Goal: Task Accomplishment & Management: Use online tool/utility

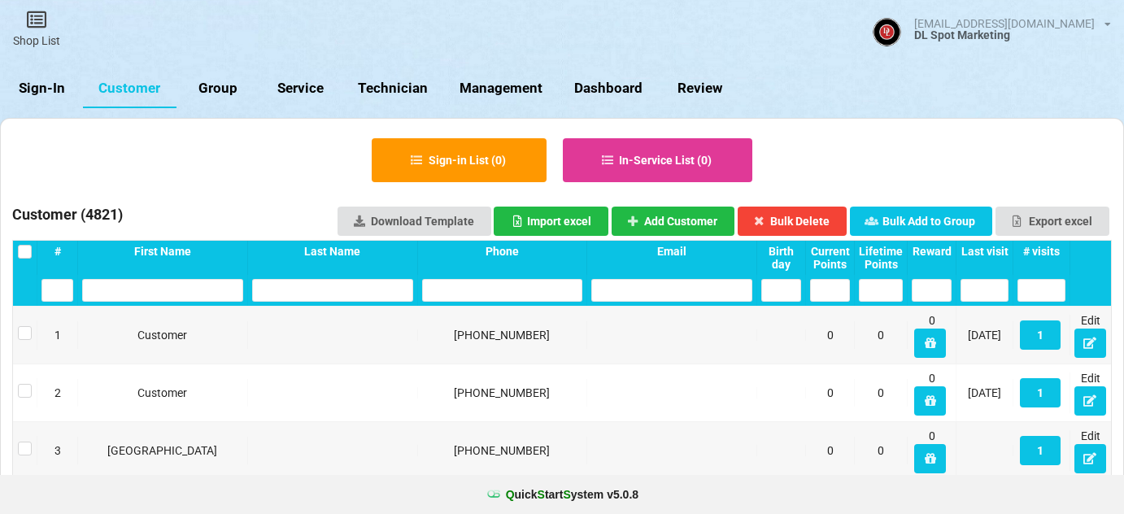
select select "25"
click at [38, 85] on link "Sign-In" at bounding box center [41, 88] width 83 height 39
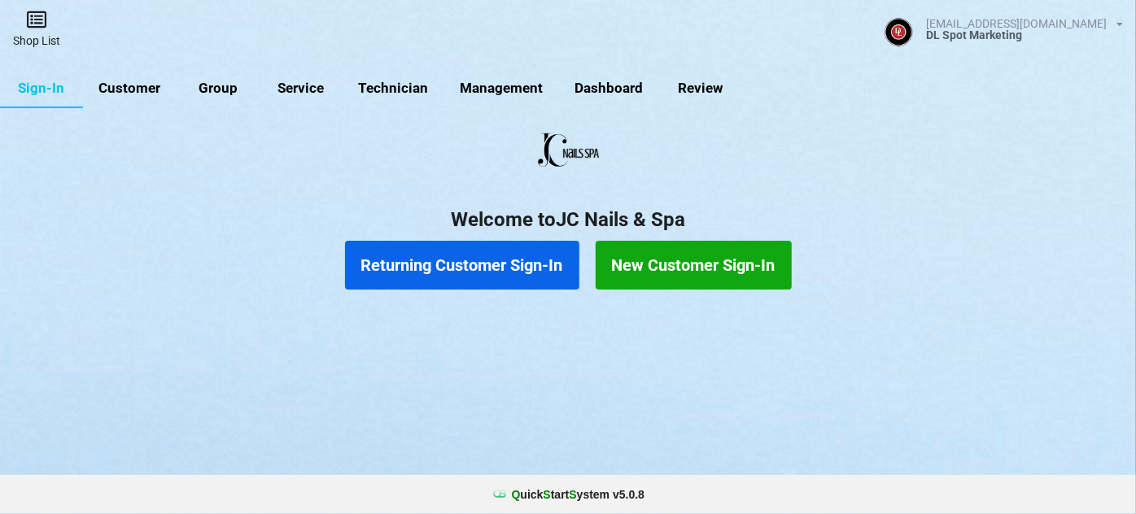
click at [40, 35] on link "Shop List" at bounding box center [36, 29] width 73 height 58
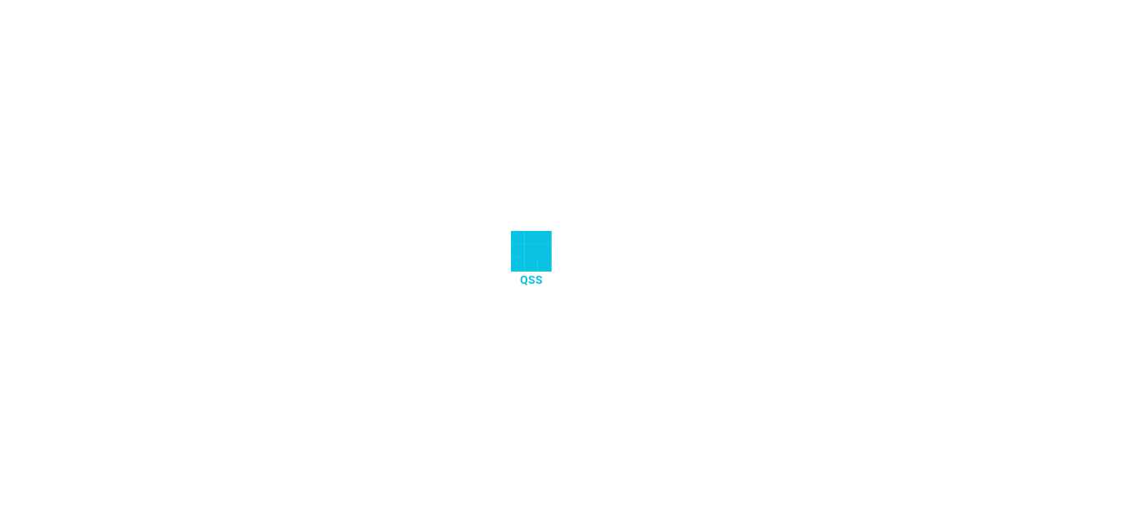
select select "25"
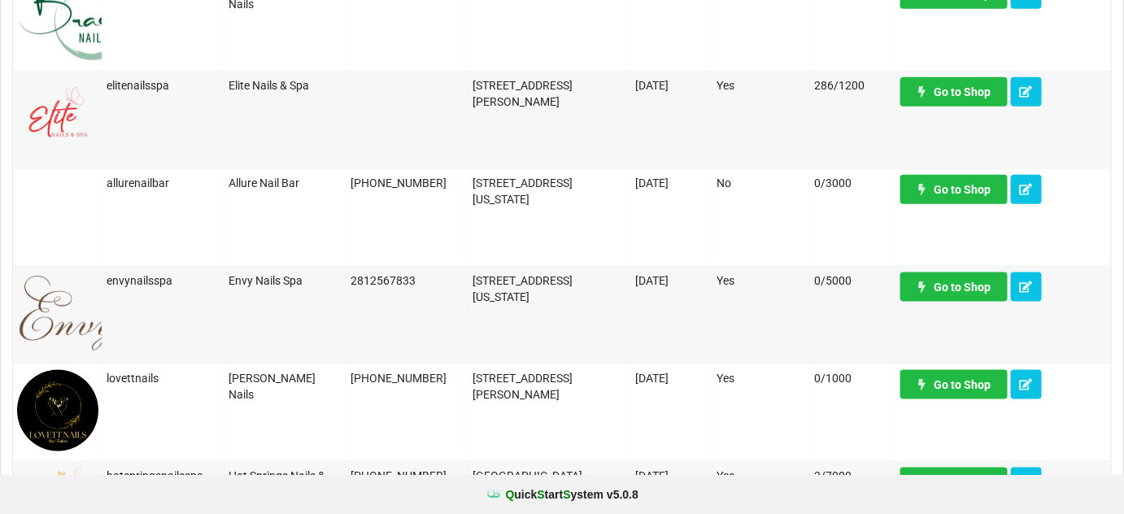
scroll to position [492, 0]
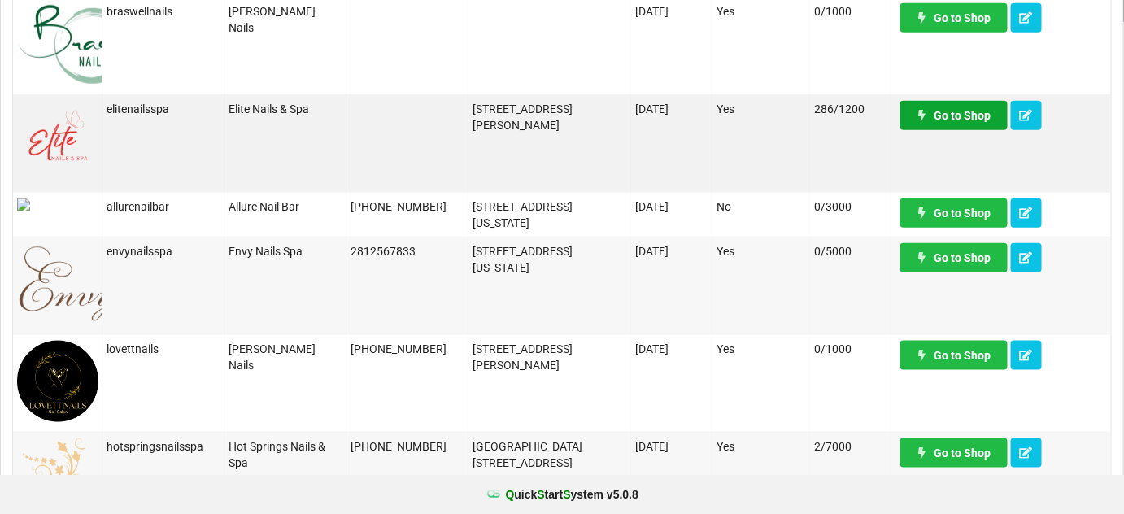
click at [963, 120] on link "Go to Shop" at bounding box center [953, 115] width 107 height 29
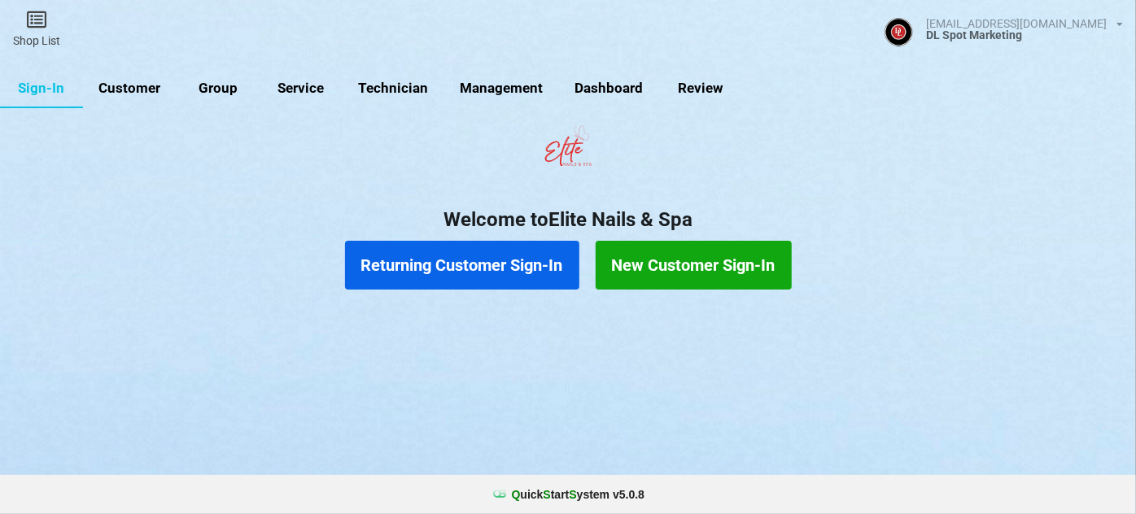
click at [132, 91] on link "Customer" at bounding box center [130, 88] width 94 height 39
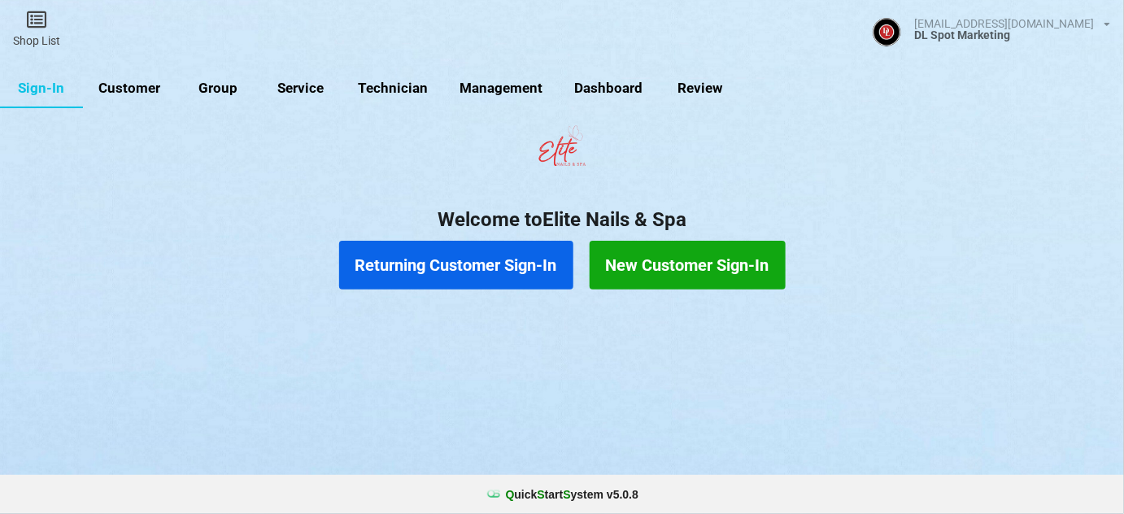
select select "25"
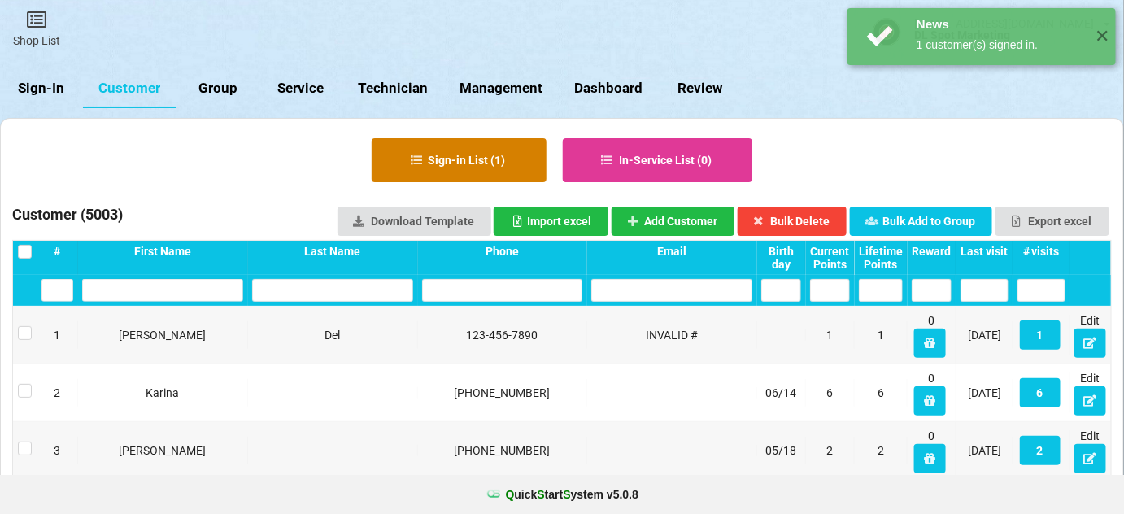
click at [467, 159] on button "Sign-in List ( 1 )" at bounding box center [459, 160] width 175 height 44
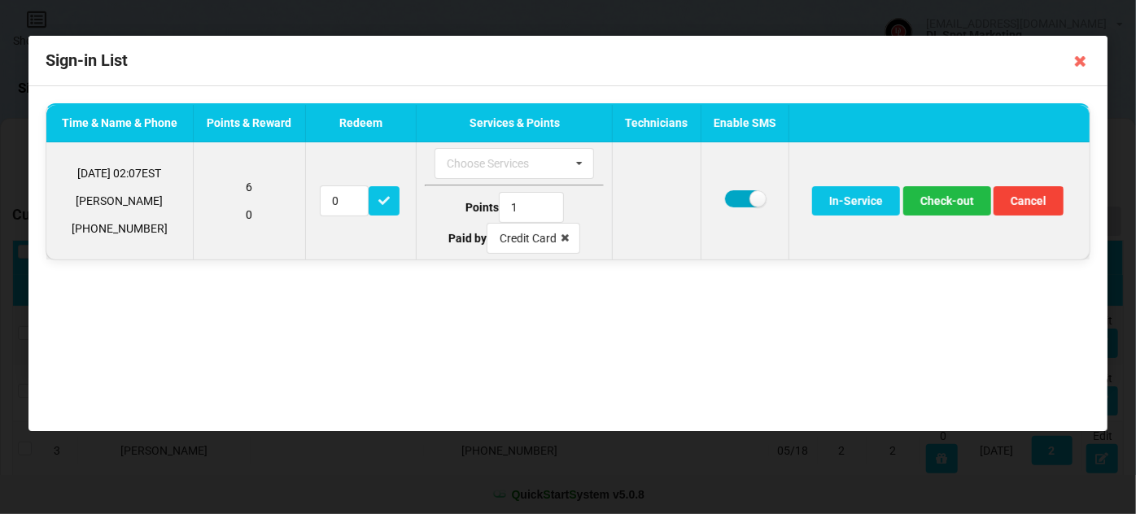
click at [730, 193] on label at bounding box center [745, 198] width 40 height 17
checkbox input "false"
click at [944, 201] on button "Check-out" at bounding box center [947, 200] width 88 height 29
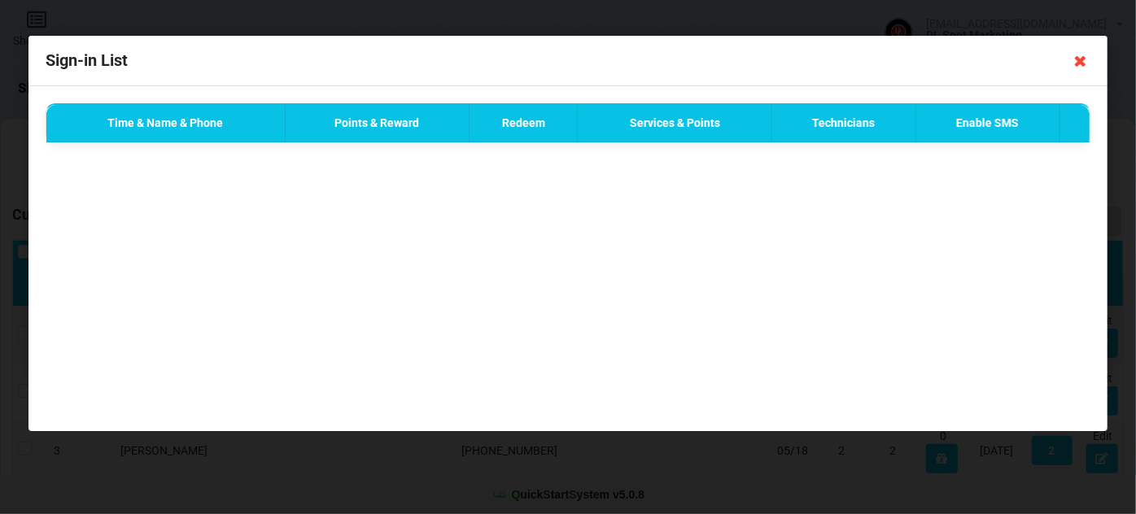
click at [1079, 62] on icon at bounding box center [1080, 61] width 26 height 26
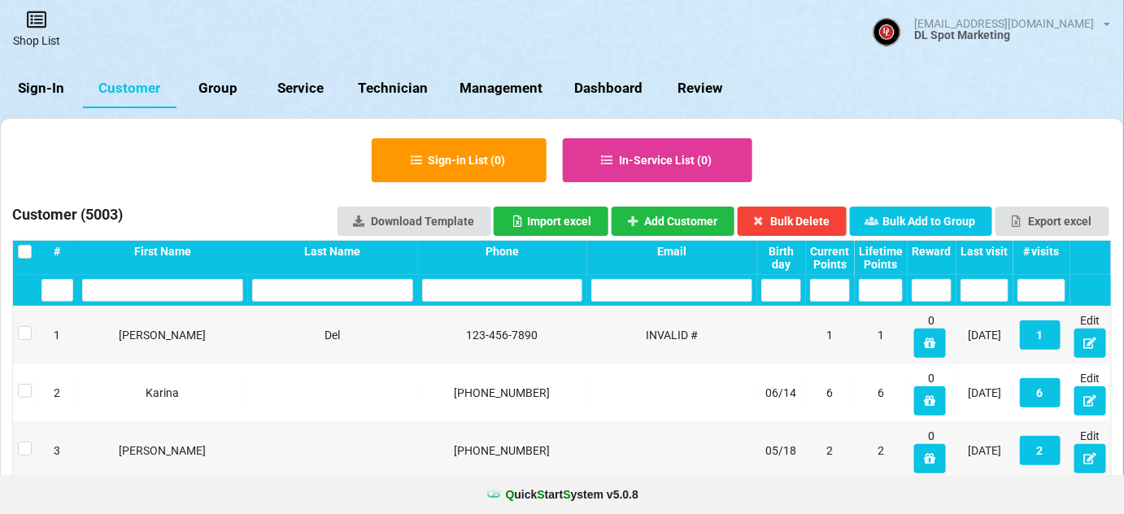
click at [41, 31] on link "Shop List" at bounding box center [36, 29] width 73 height 58
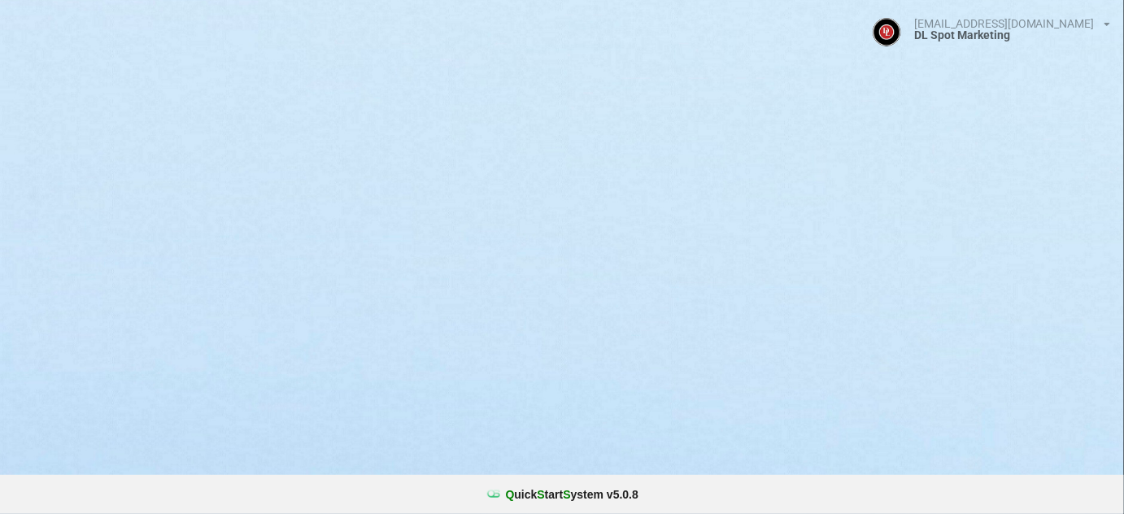
select select "25"
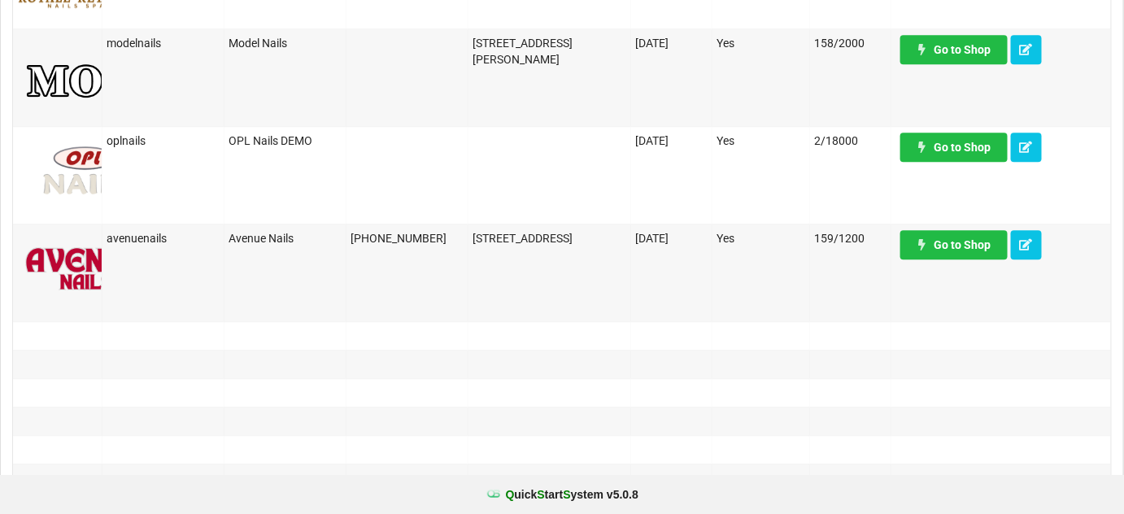
scroll to position [1380, 0]
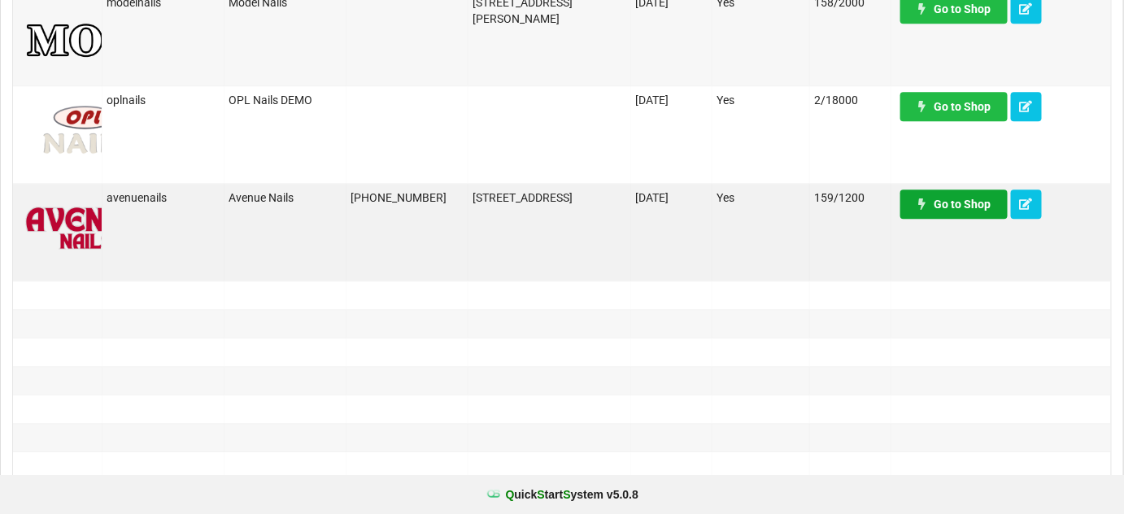
click at [977, 207] on link "Go to Shop" at bounding box center [953, 204] width 107 height 29
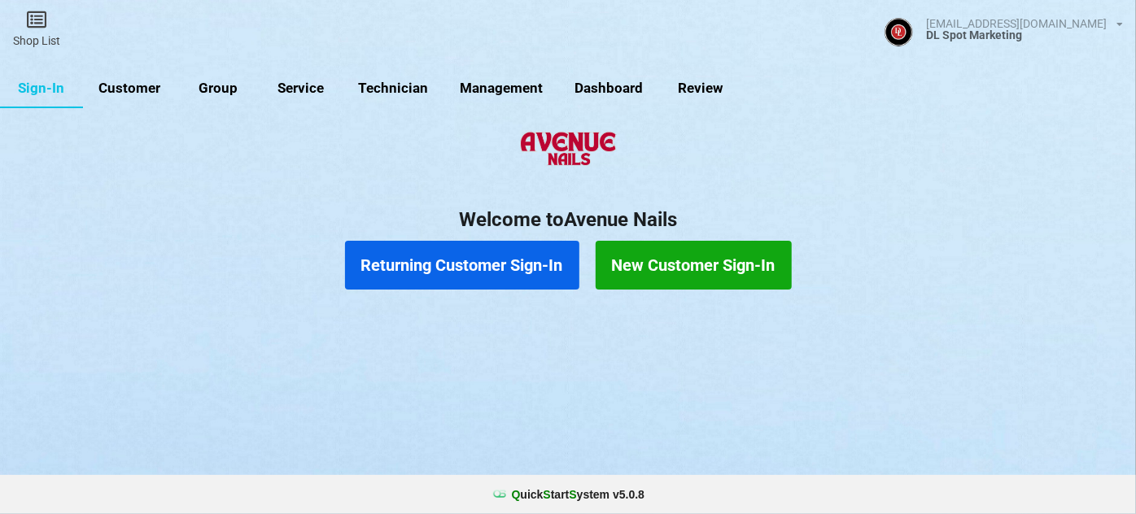
click at [133, 87] on link "Customer" at bounding box center [130, 88] width 94 height 39
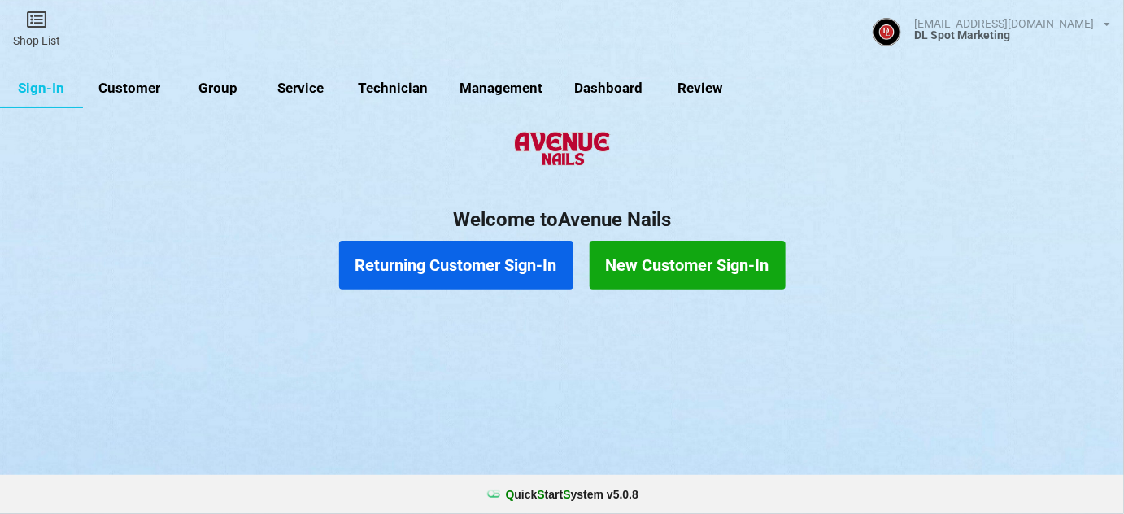
select select "25"
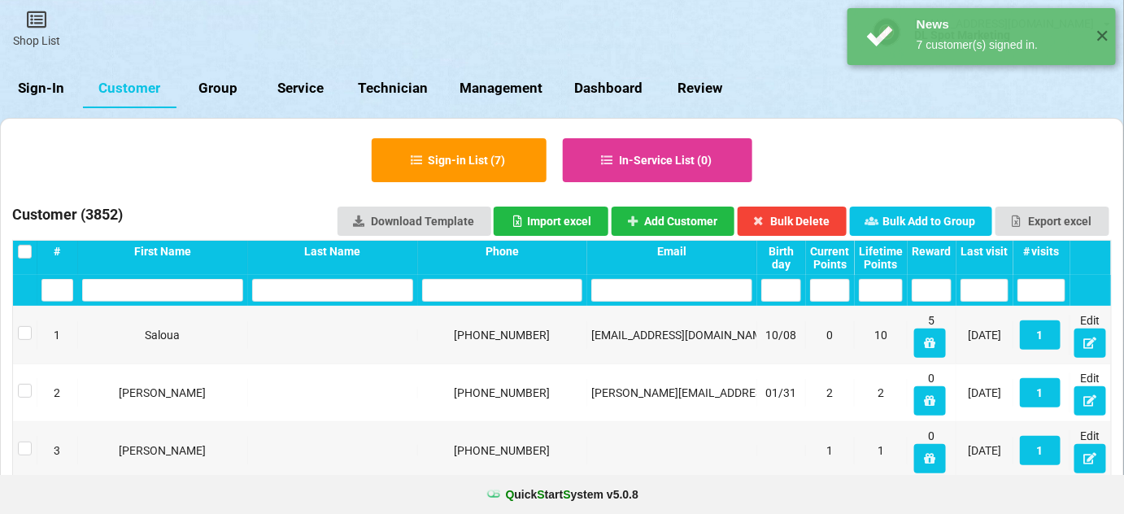
click at [977, 246] on div "Last visit" at bounding box center [985, 251] width 48 height 13
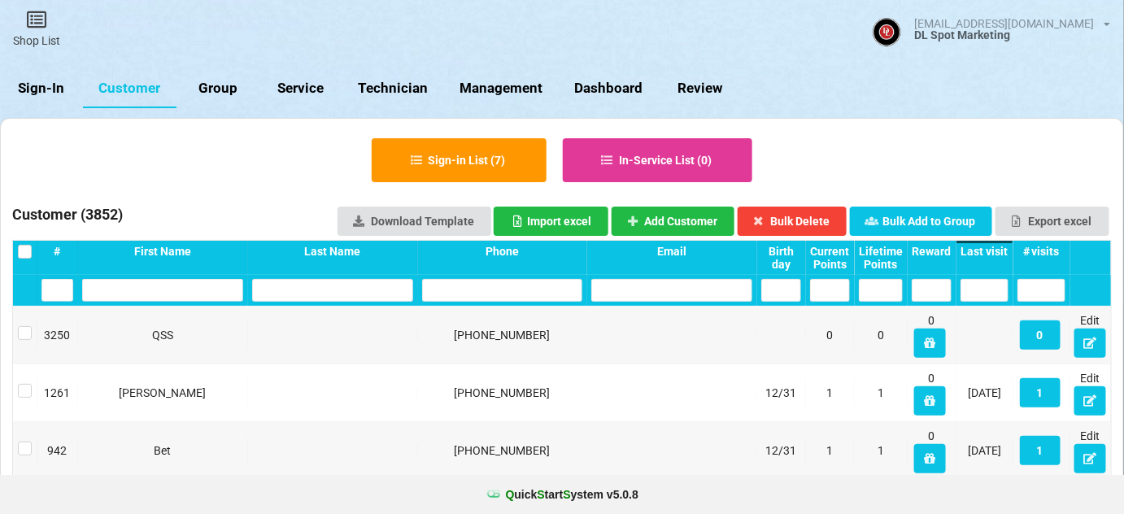
click at [977, 246] on div "Last visit" at bounding box center [985, 251] width 48 height 13
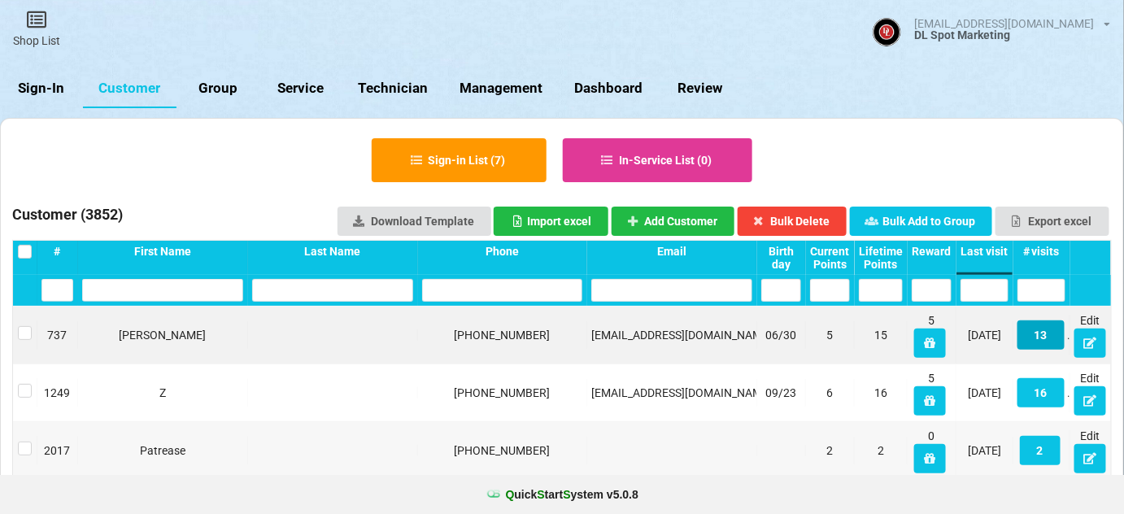
click at [1043, 338] on button "13" at bounding box center [1041, 334] width 47 height 29
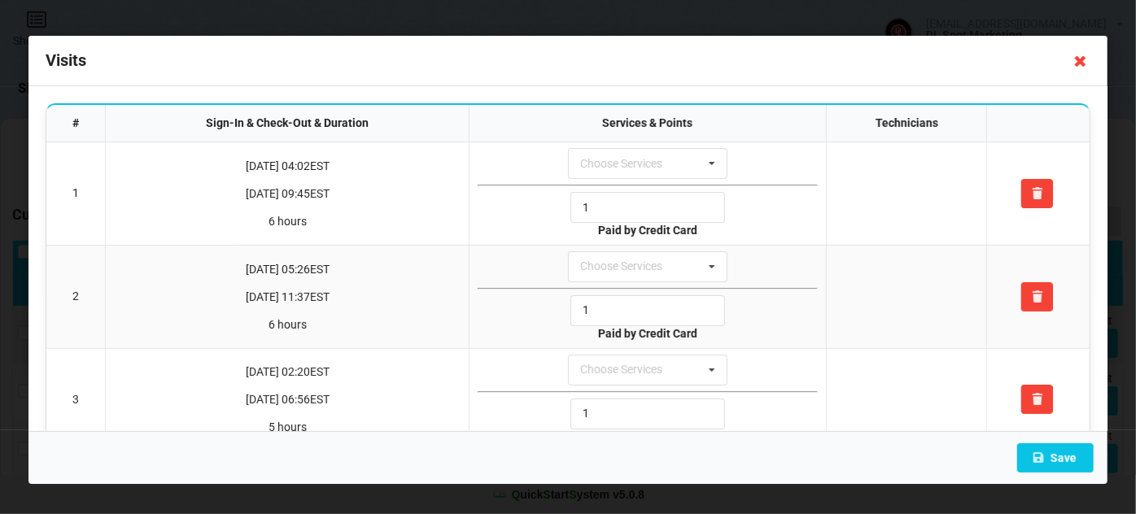
click at [1083, 68] on icon at bounding box center [1080, 61] width 26 height 26
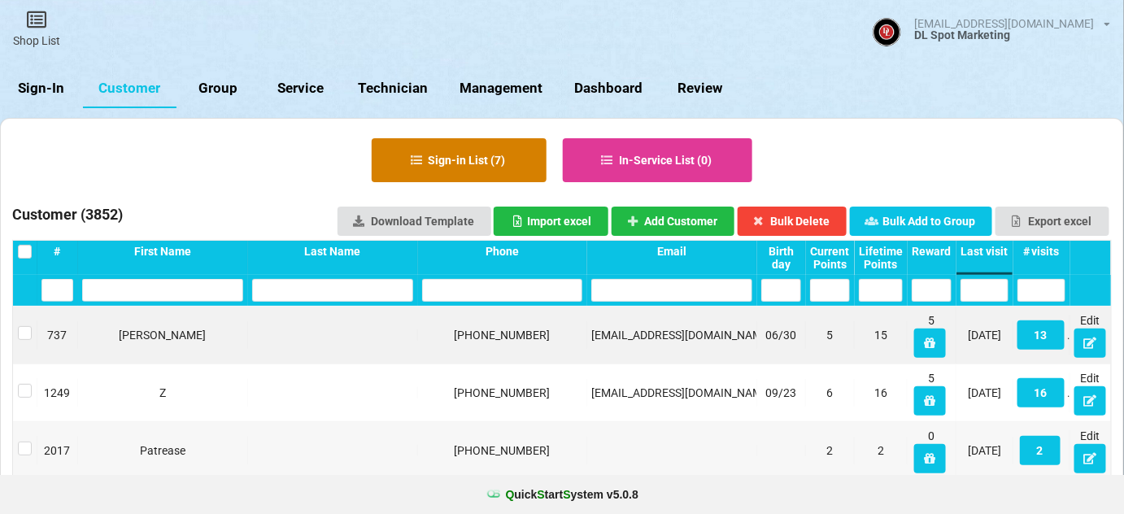
click at [451, 165] on button "Sign-in List ( 7 )" at bounding box center [459, 160] width 175 height 44
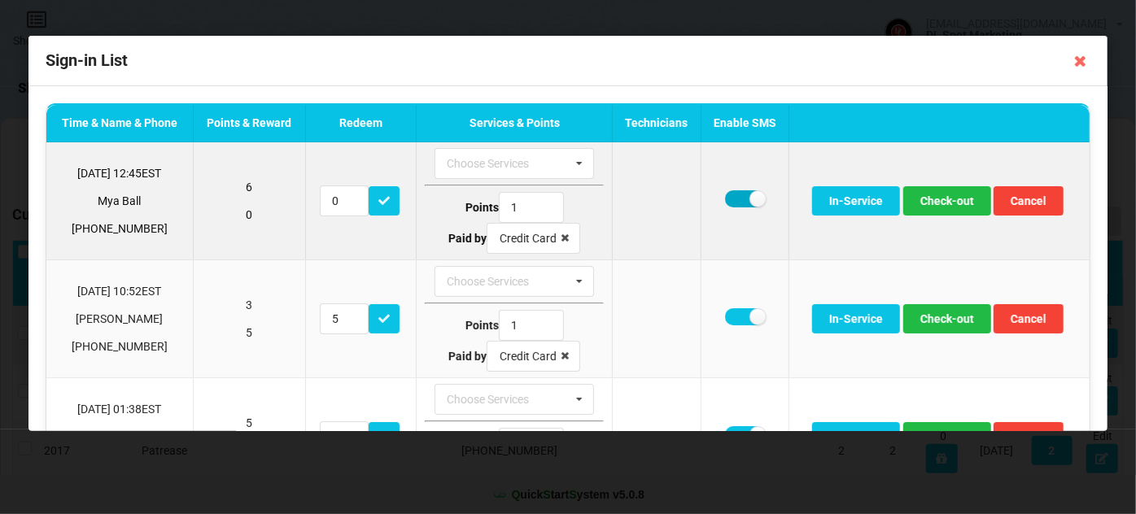
click at [730, 198] on label at bounding box center [745, 198] width 40 height 17
checkbox input "false"
click at [945, 201] on button "Check-out" at bounding box center [947, 200] width 88 height 29
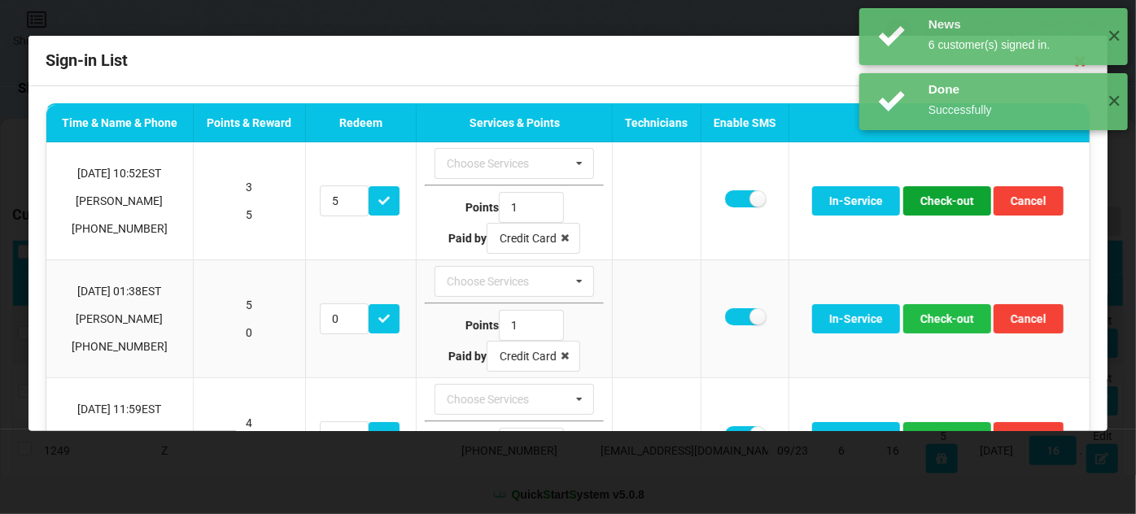
click at [945, 201] on button "Check-out" at bounding box center [947, 200] width 88 height 29
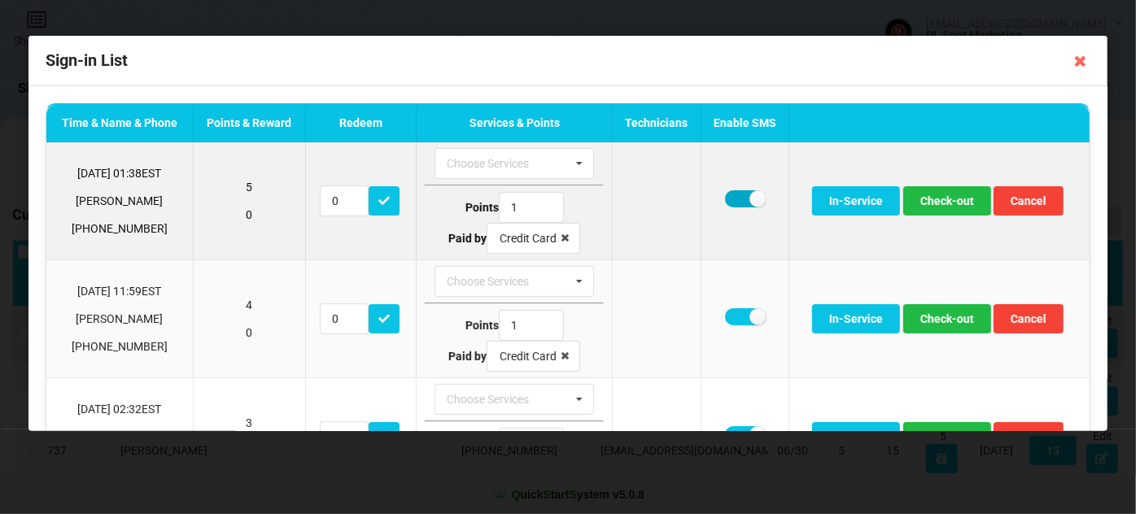
drag, startPoint x: 735, startPoint y: 198, endPoint x: 770, endPoint y: 205, distance: 35.6
click at [736, 198] on label at bounding box center [745, 198] width 40 height 17
checkbox input "false"
click at [944, 201] on button "Check-out" at bounding box center [947, 200] width 88 height 29
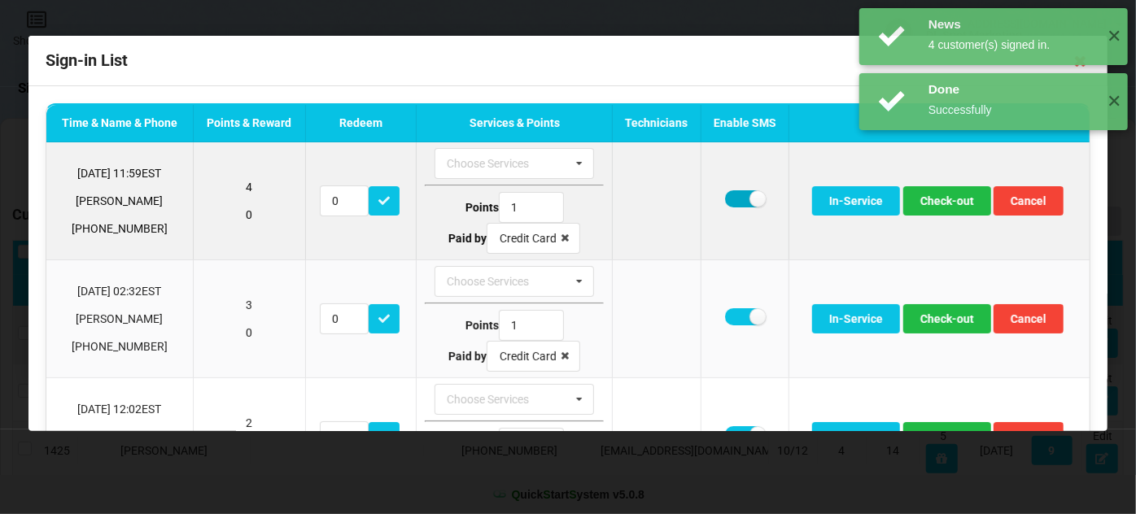
click at [733, 200] on label at bounding box center [745, 198] width 40 height 17
checkbox input "false"
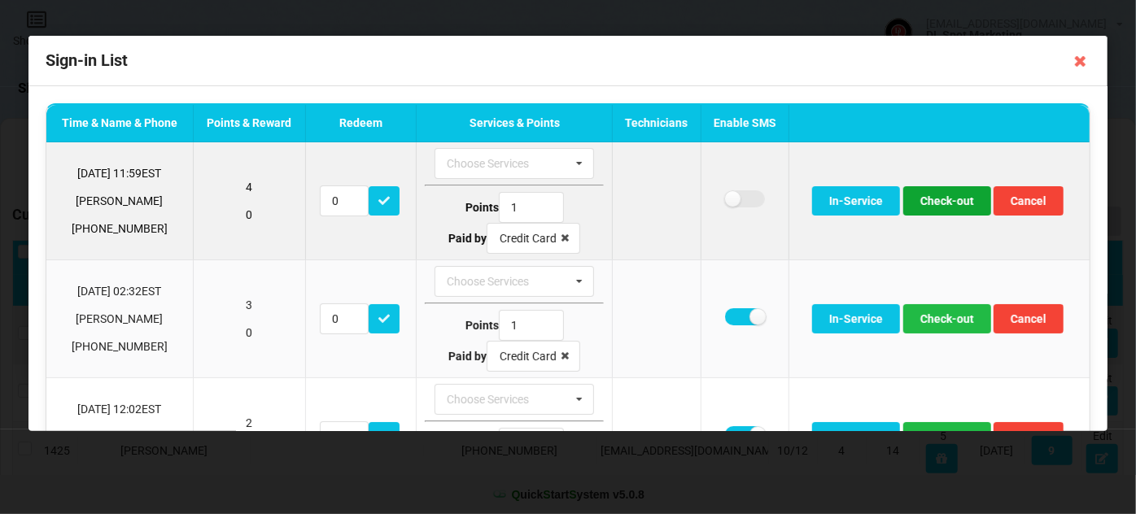
click at [944, 201] on button "Check-out" at bounding box center [947, 200] width 88 height 29
drag, startPoint x: 734, startPoint y: 198, endPoint x: 742, endPoint y: 199, distance: 8.3
click at [734, 198] on label at bounding box center [745, 198] width 40 height 17
checkbox input "false"
click at [944, 207] on button "Check-out" at bounding box center [947, 200] width 88 height 29
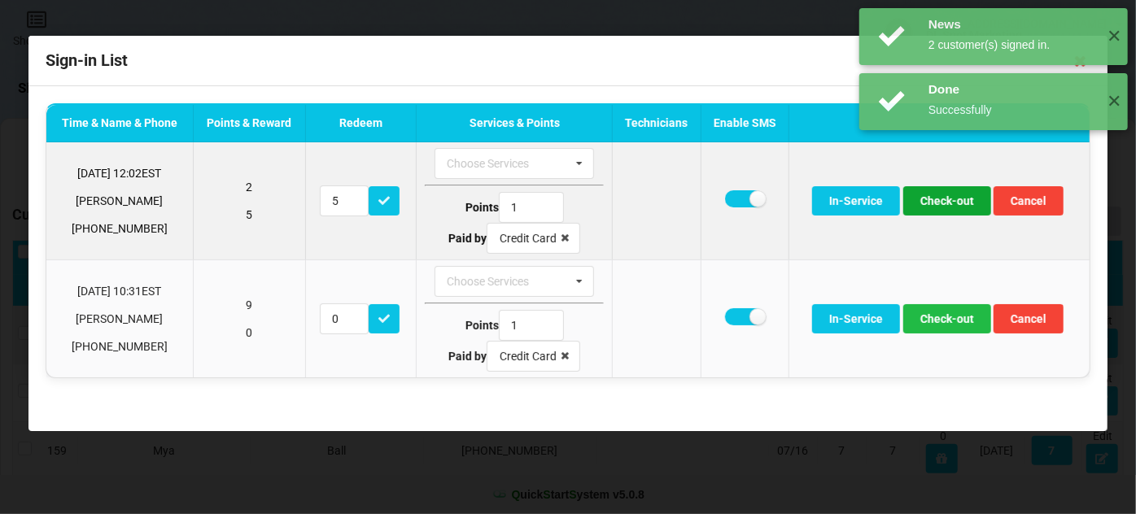
click at [944, 202] on button "Check-out" at bounding box center [947, 200] width 88 height 29
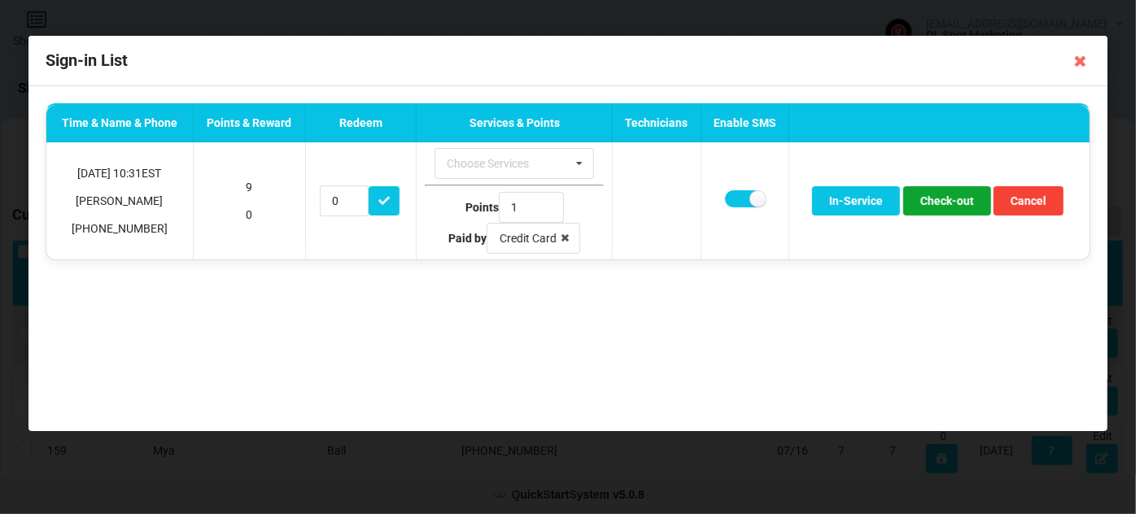
click at [944, 202] on button "Check-out" at bounding box center [947, 200] width 88 height 29
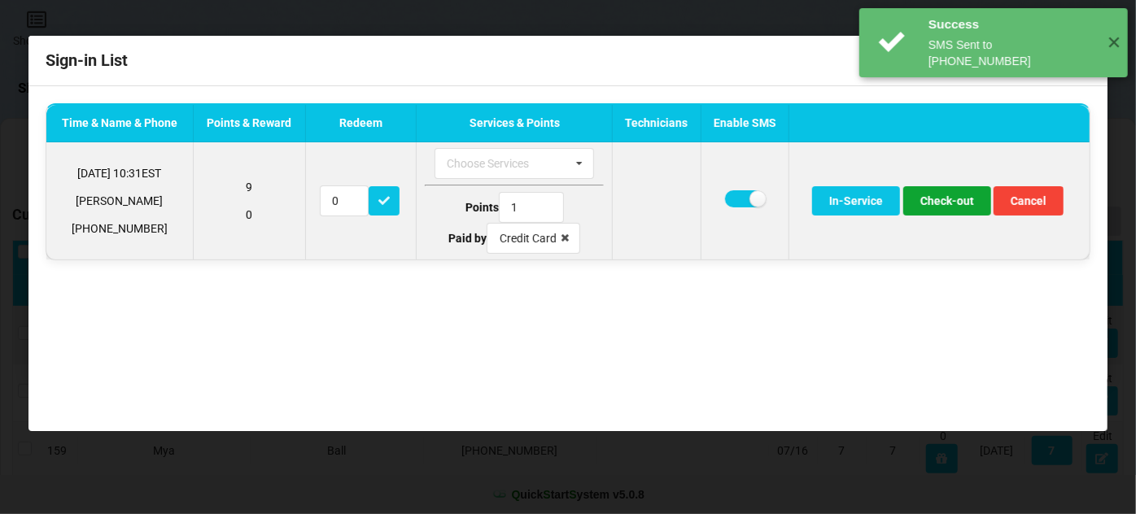
type input "5"
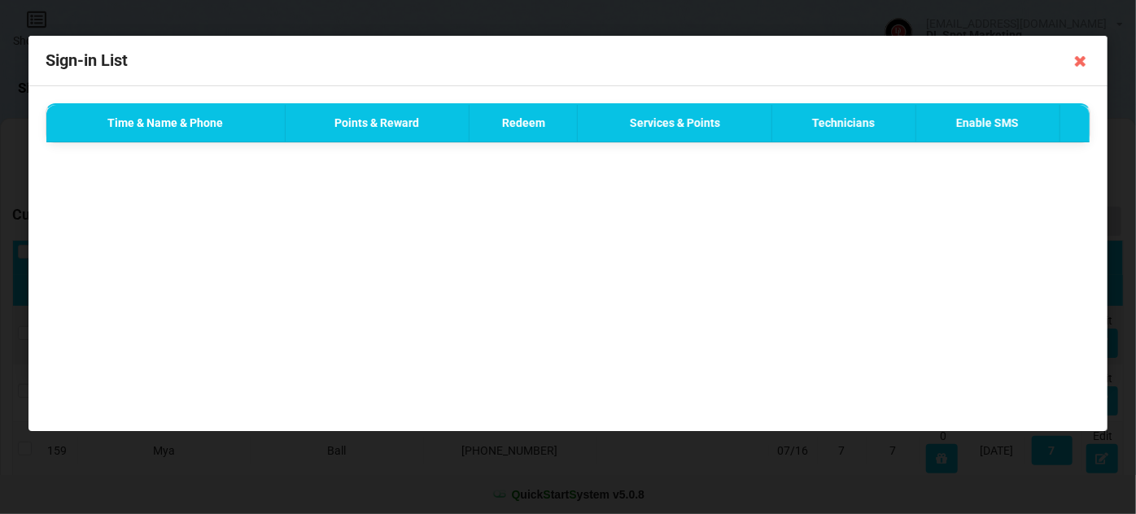
click at [1087, 60] on icon at bounding box center [1080, 61] width 26 height 26
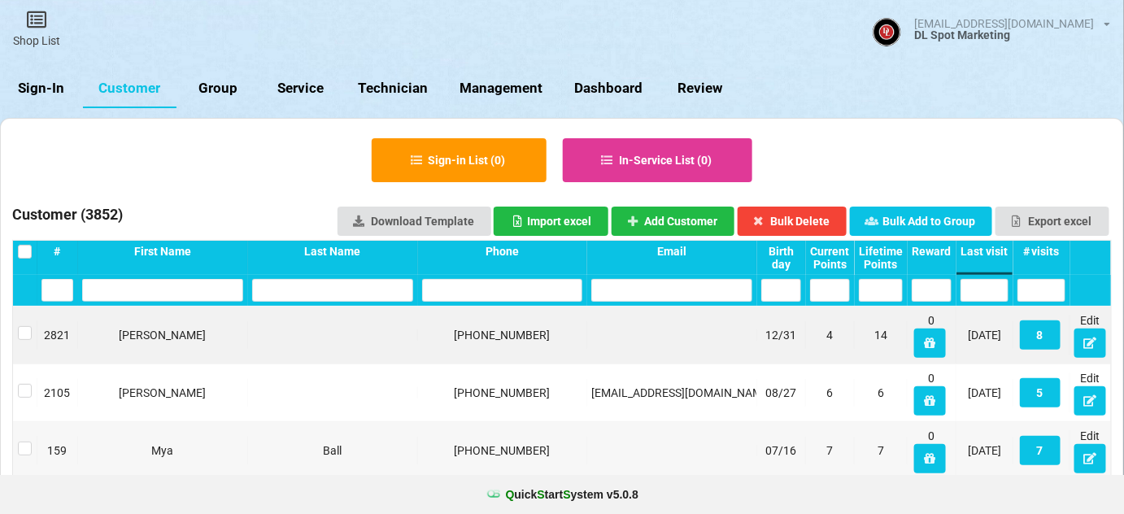
click at [33, 84] on link "Sign-In" at bounding box center [41, 88] width 83 height 39
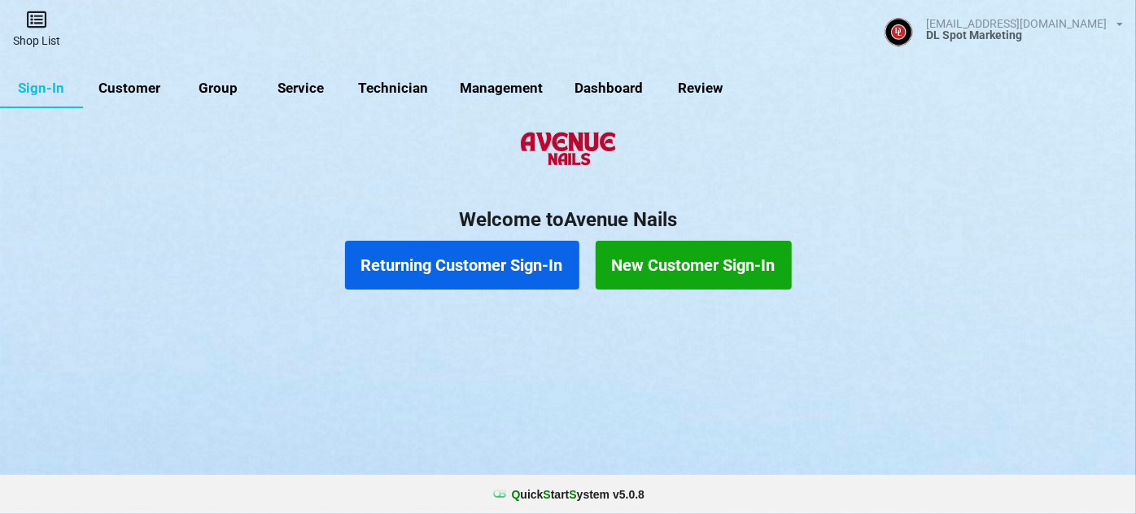
click at [33, 34] on link "Shop List" at bounding box center [36, 29] width 73 height 58
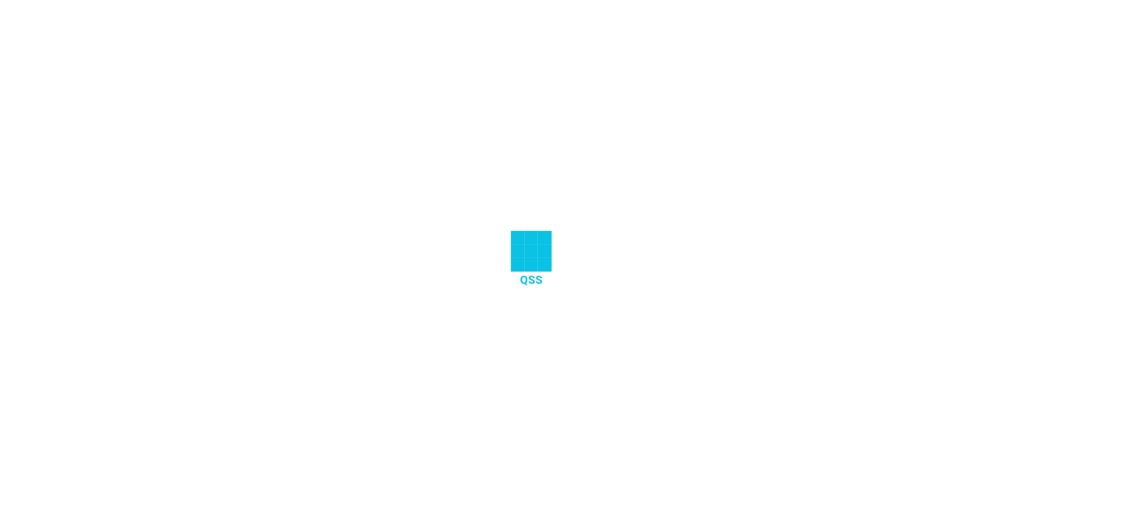
select select "25"
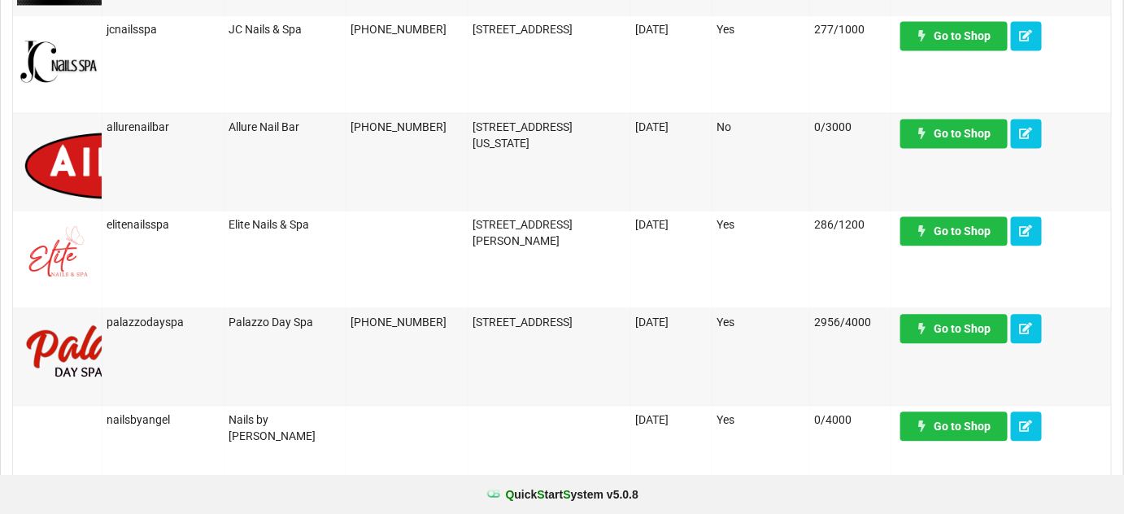
scroll to position [1084, 0]
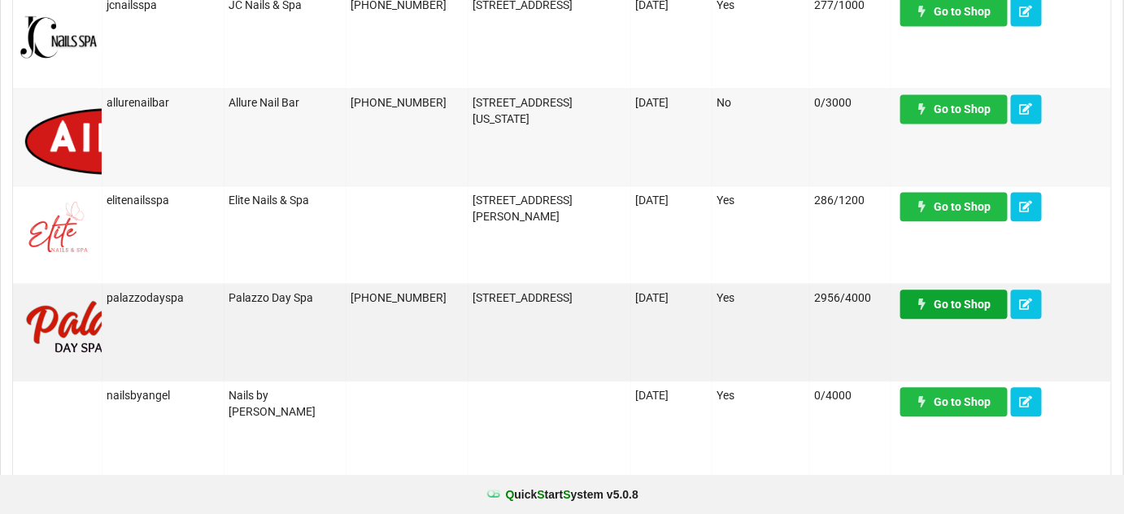
click at [957, 308] on link "Go to Shop" at bounding box center [953, 304] width 107 height 29
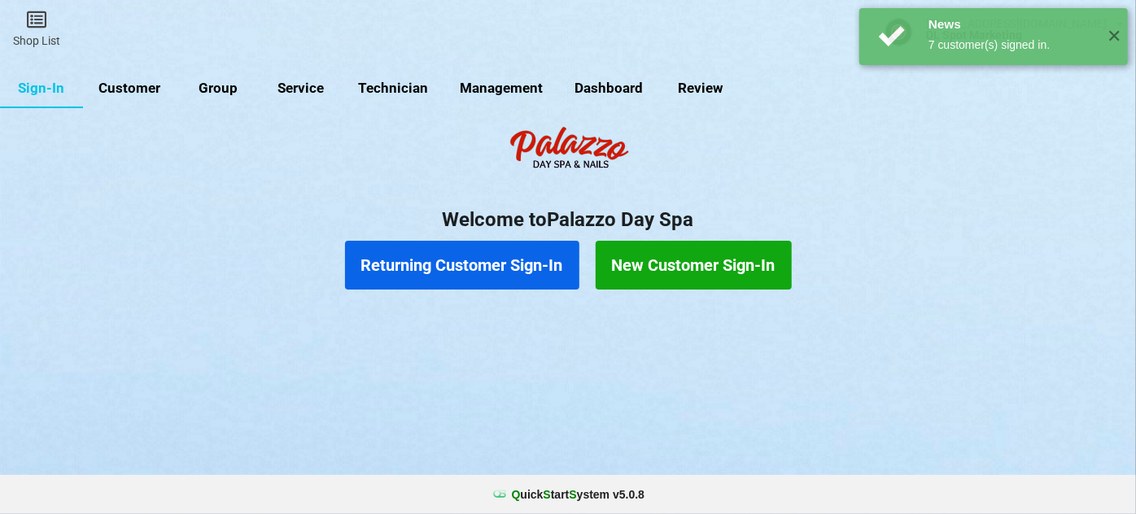
click at [133, 86] on link "Customer" at bounding box center [130, 88] width 94 height 39
select select "25"
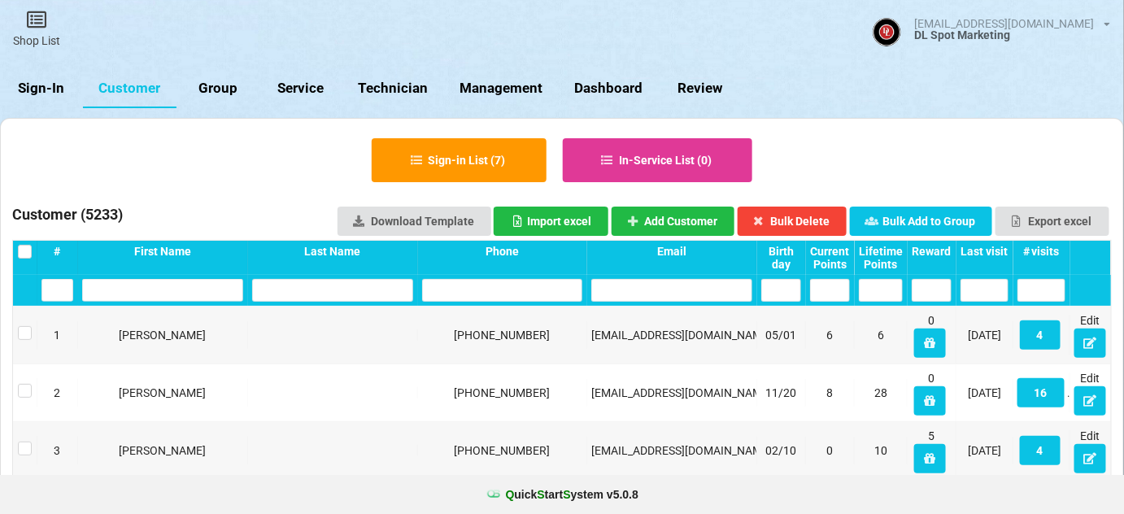
click at [995, 253] on div "Last visit" at bounding box center [985, 251] width 48 height 13
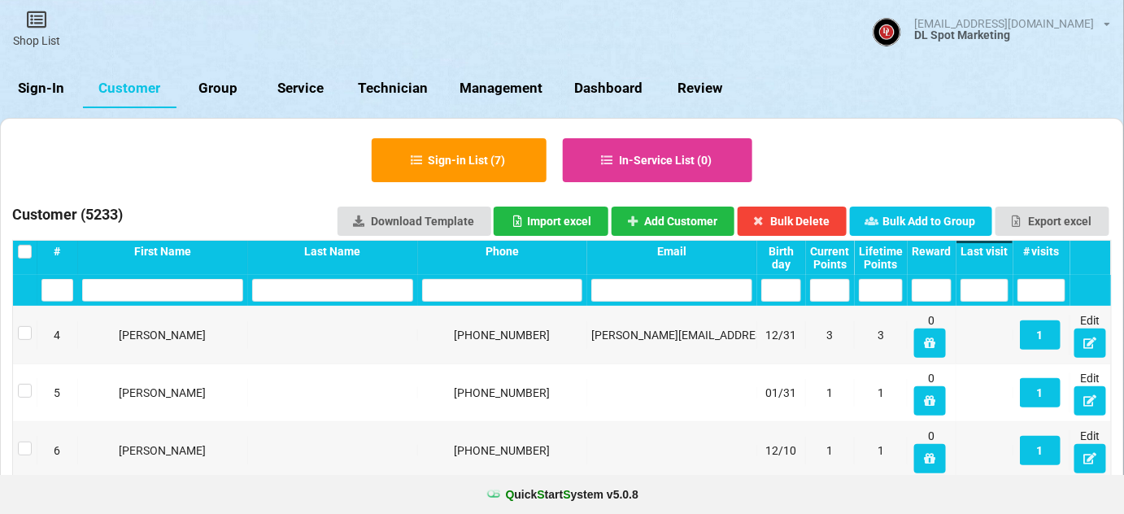
click at [995, 253] on div "Last visit" at bounding box center [985, 251] width 48 height 13
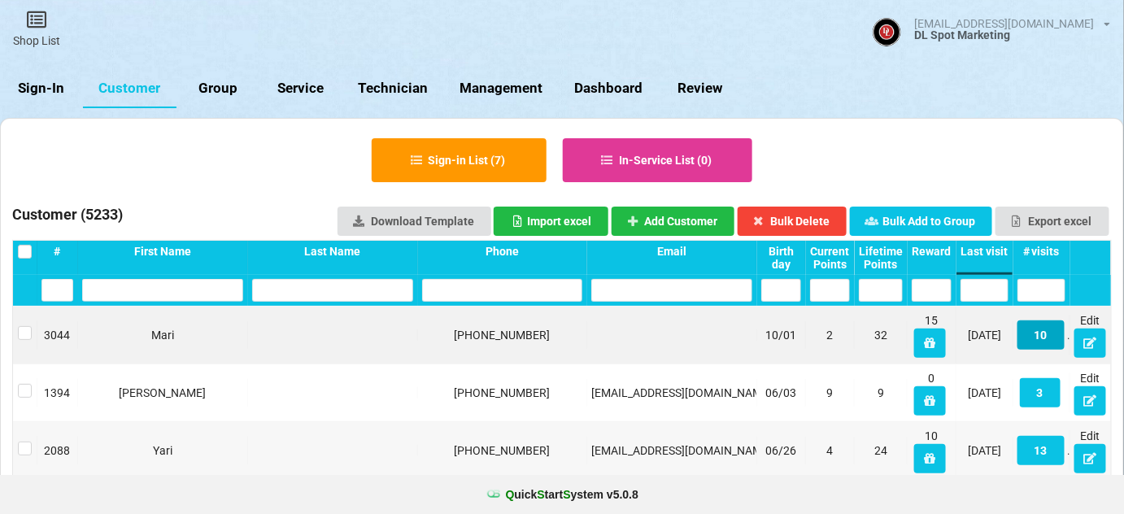
click at [1043, 345] on button "10" at bounding box center [1041, 334] width 47 height 29
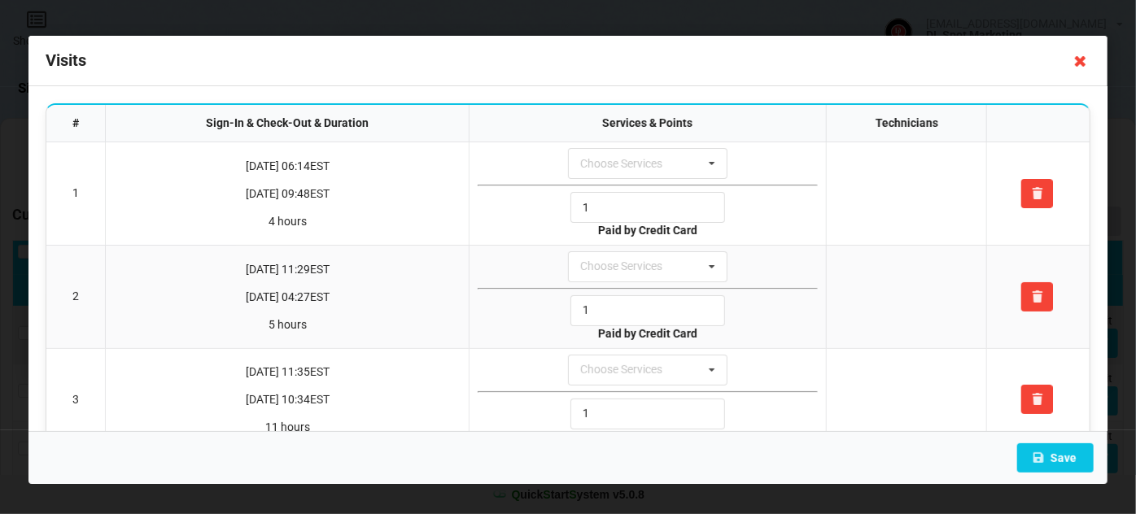
click at [1080, 63] on icon at bounding box center [1080, 61] width 26 height 26
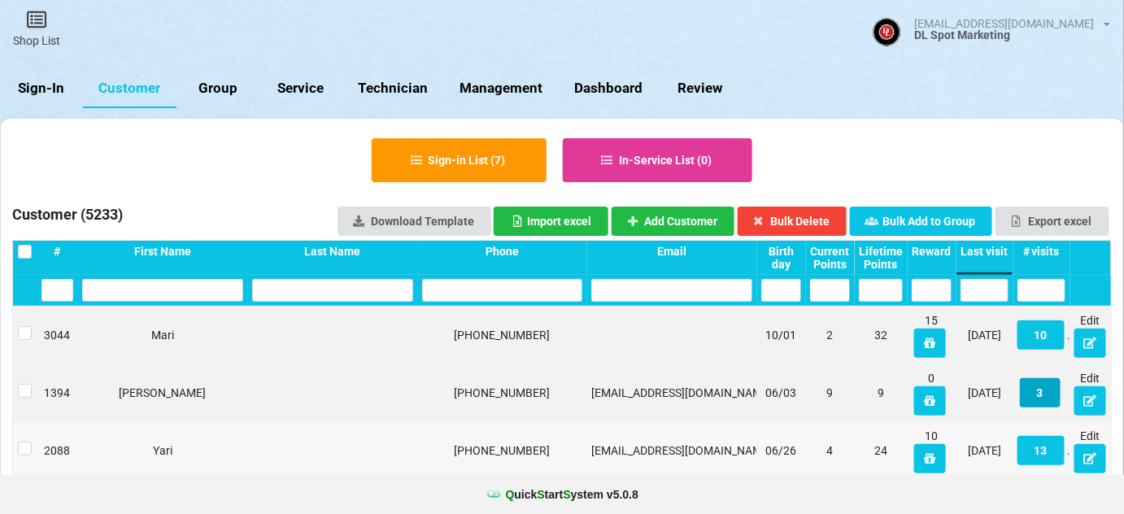
click at [1039, 393] on button "3" at bounding box center [1040, 392] width 41 height 29
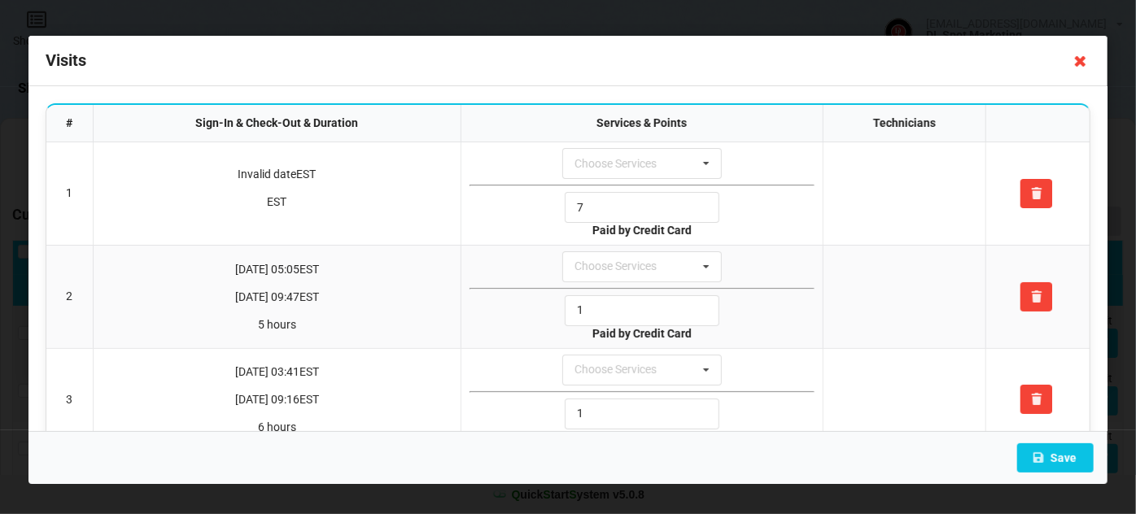
click at [1077, 62] on icon at bounding box center [1080, 61] width 26 height 26
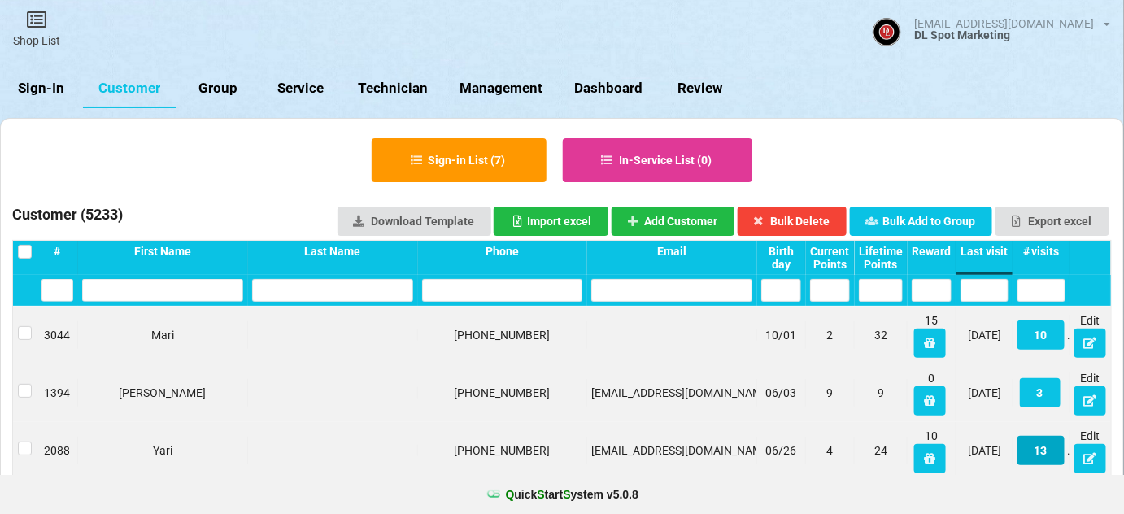
click at [1040, 453] on button "13" at bounding box center [1041, 450] width 47 height 29
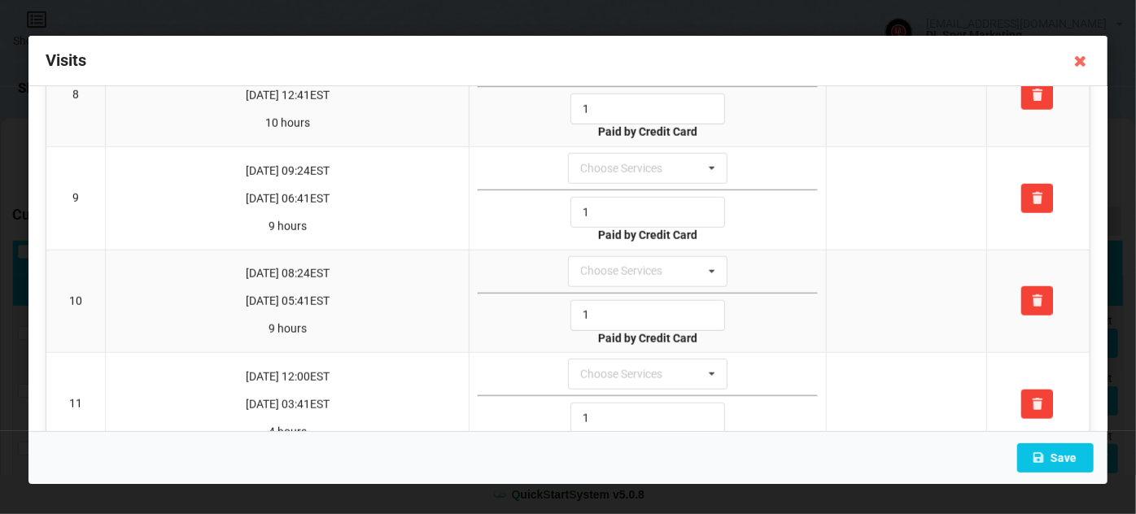
scroll to position [362, 0]
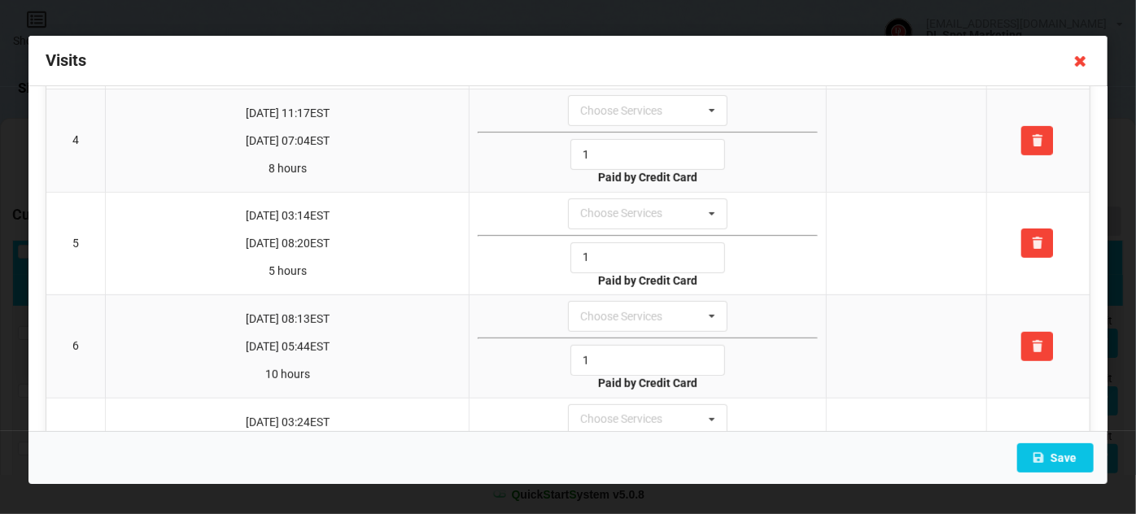
click at [1078, 62] on icon at bounding box center [1080, 61] width 26 height 26
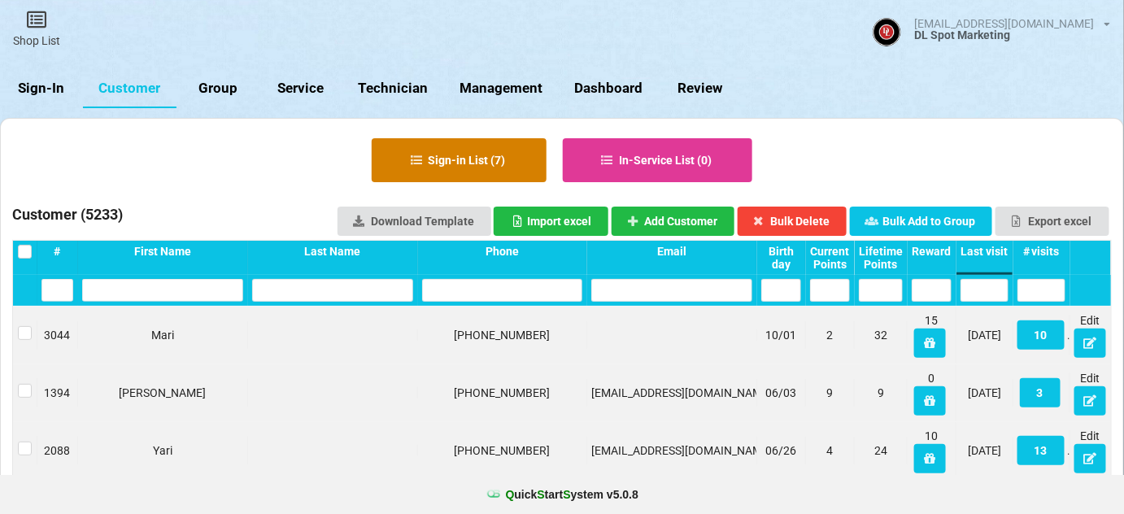
click at [451, 161] on button "Sign-in List ( 7 )" at bounding box center [459, 160] width 175 height 44
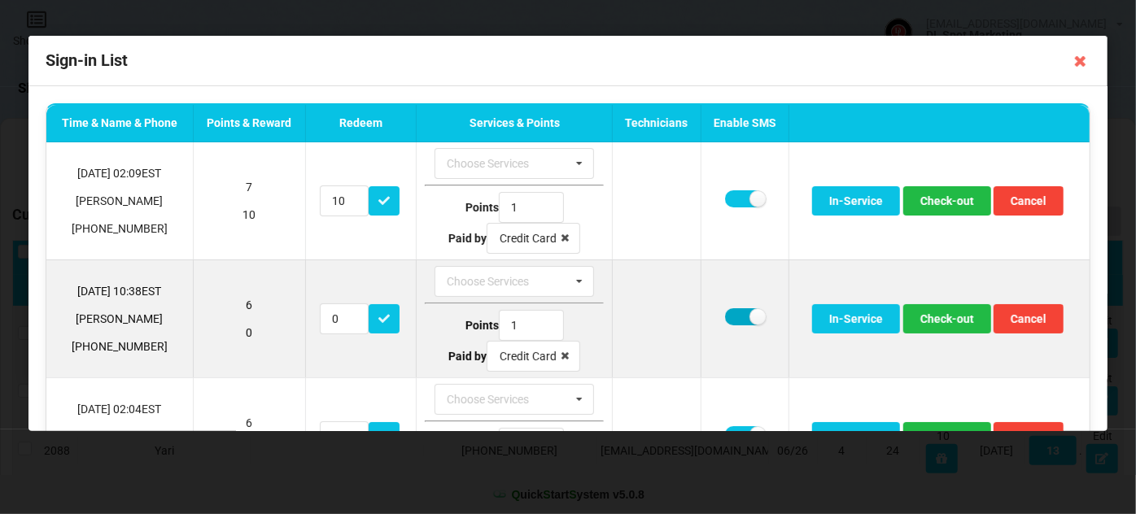
click at [735, 315] on label at bounding box center [745, 316] width 40 height 17
checkbox input "false"
click at [937, 319] on button "Check-out" at bounding box center [947, 318] width 88 height 29
click at [730, 314] on label at bounding box center [745, 316] width 40 height 17
checkbox input "false"
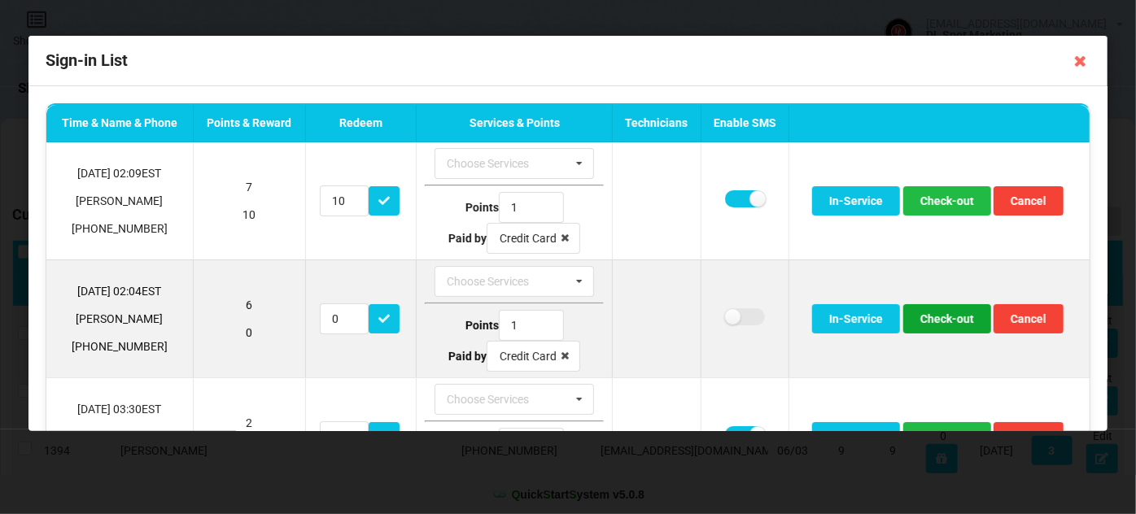
click at [939, 316] on button "Check-out" at bounding box center [947, 318] width 88 height 29
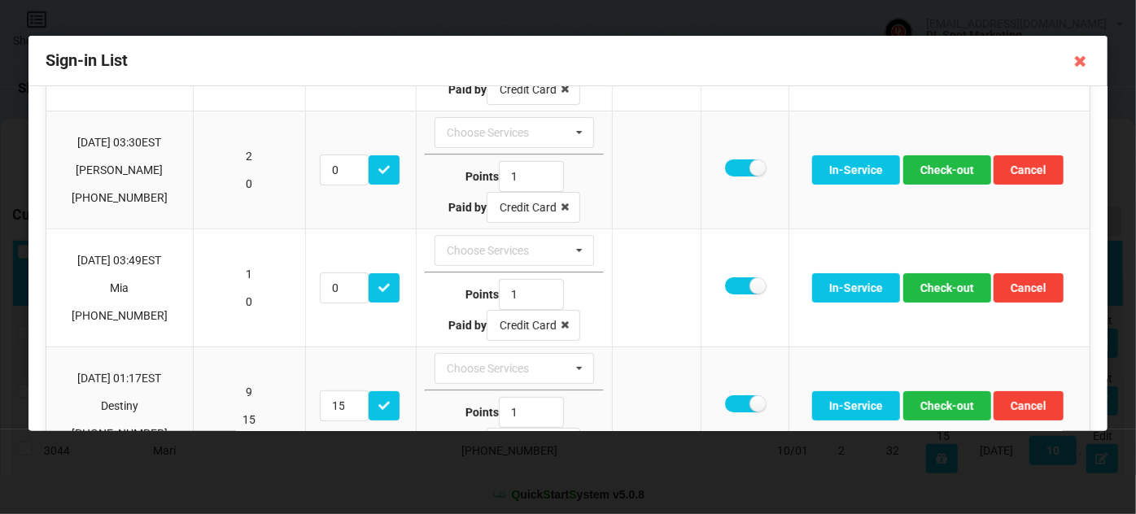
scroll to position [197, 0]
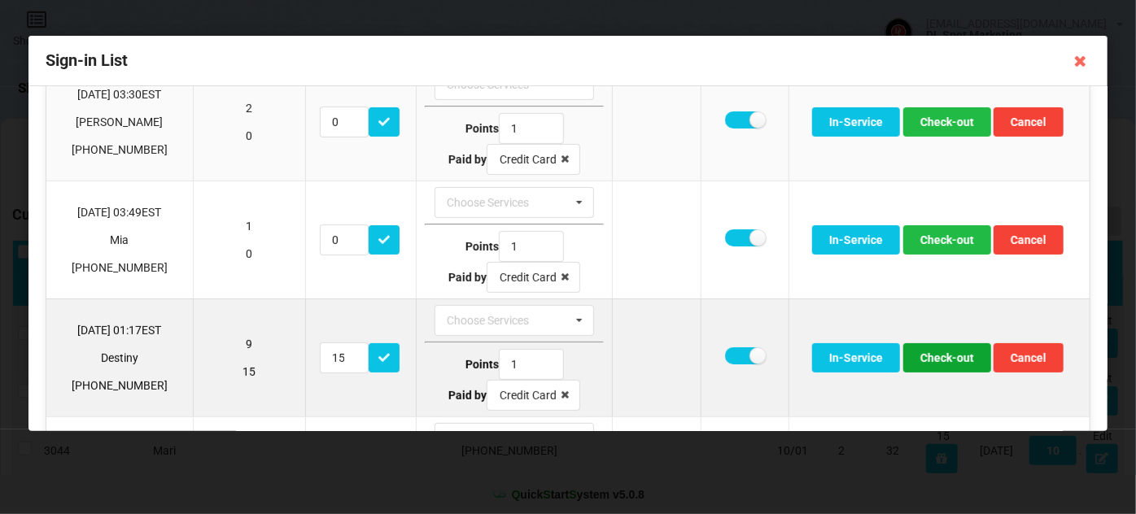
click at [932, 351] on button "Check-out" at bounding box center [947, 357] width 88 height 29
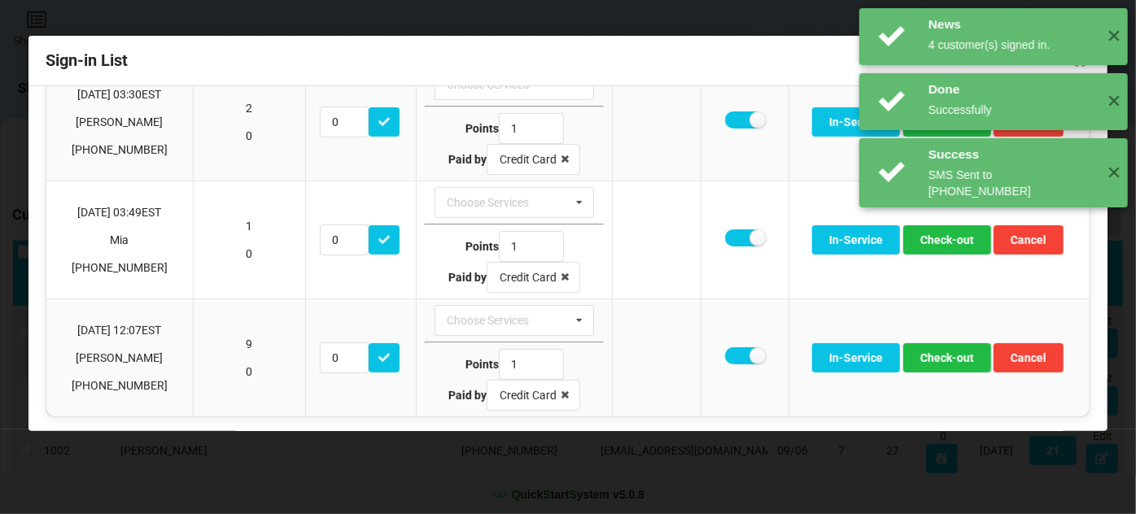
scroll to position [195, 0]
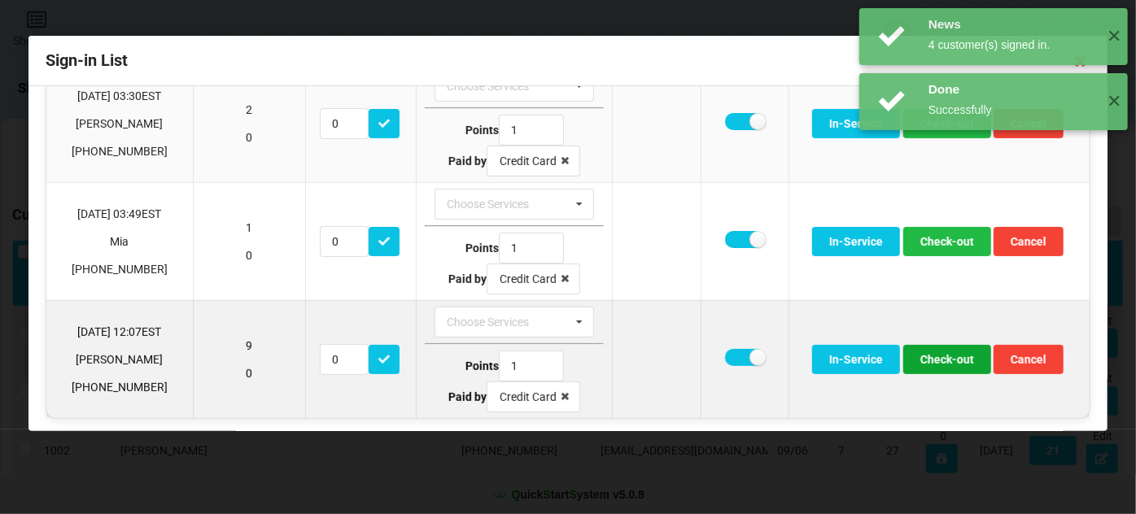
click at [936, 354] on button "Check-out" at bounding box center [947, 359] width 88 height 29
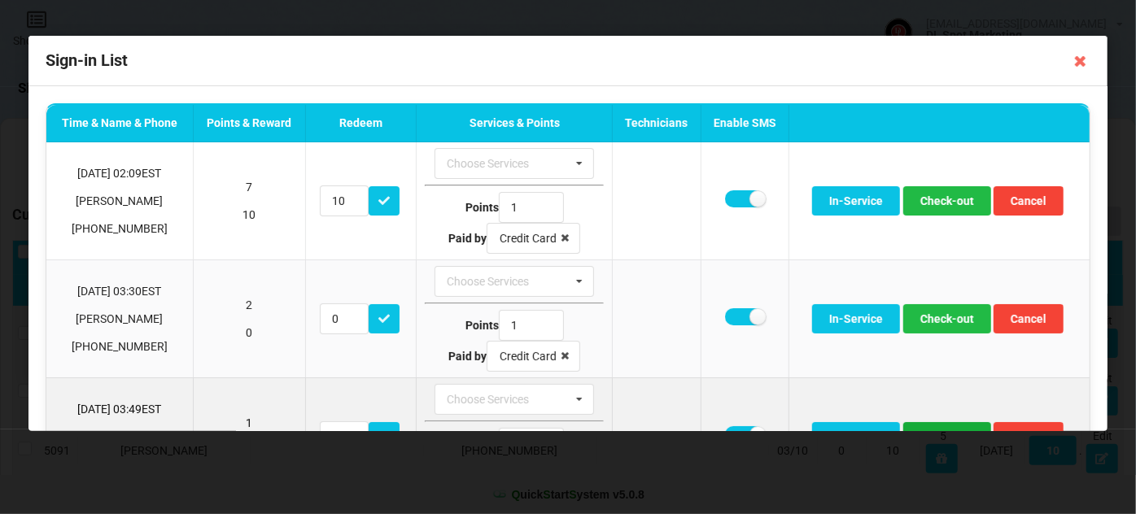
scroll to position [0, 0]
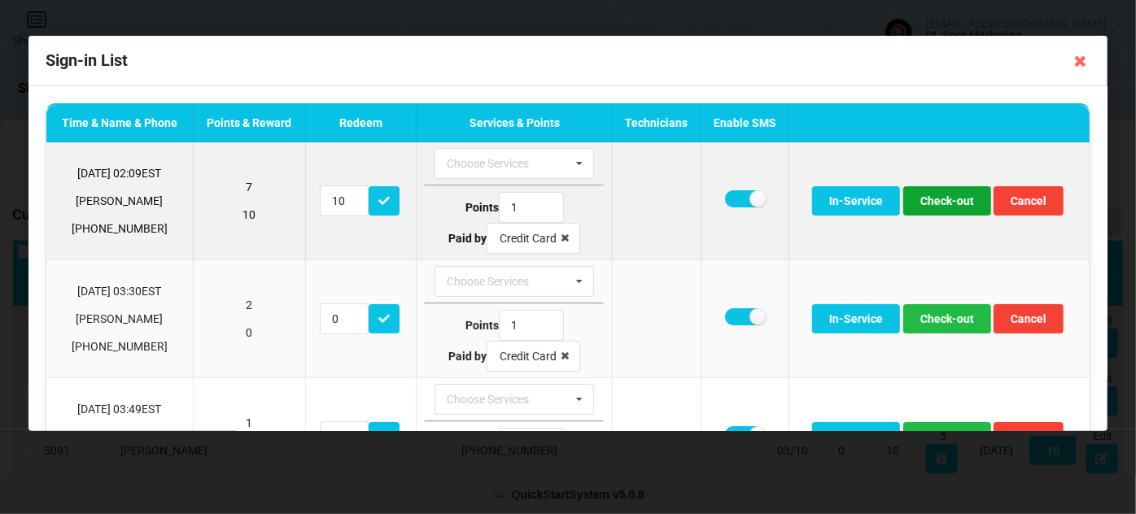
click at [953, 203] on button "Check-out" at bounding box center [947, 200] width 88 height 29
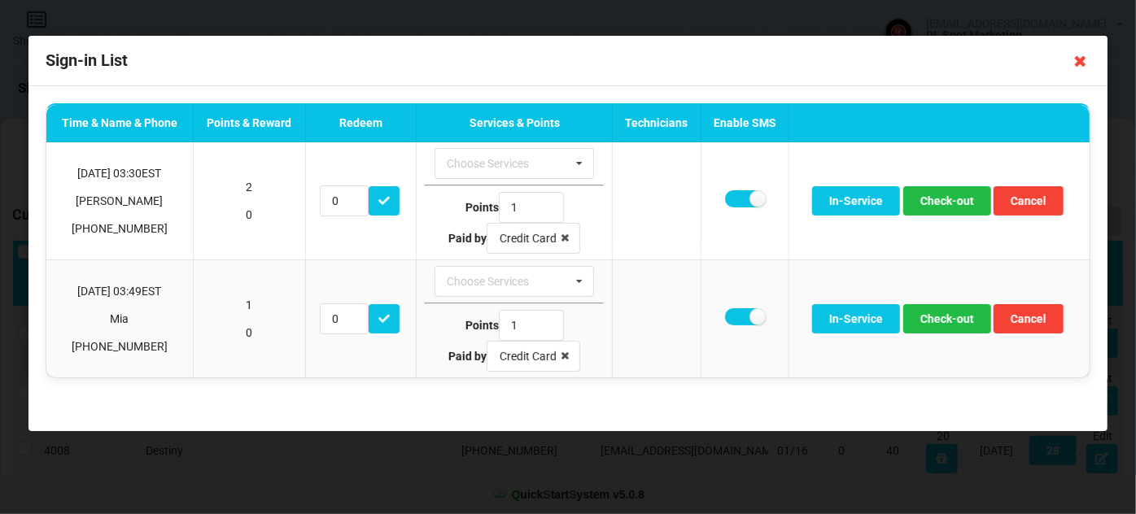
click at [1079, 64] on icon at bounding box center [1080, 61] width 26 height 26
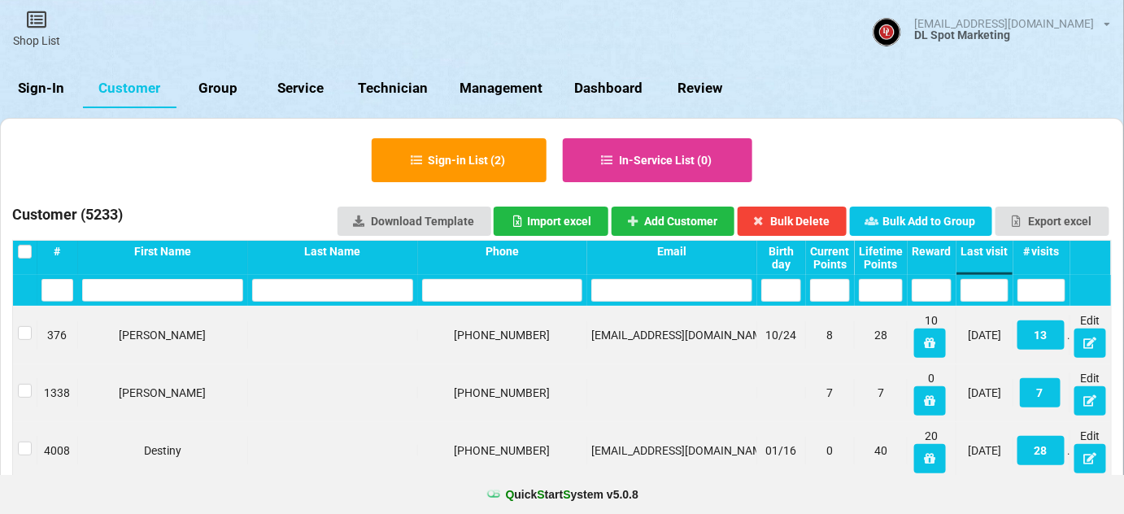
click at [33, 80] on link "Sign-In" at bounding box center [41, 88] width 83 height 39
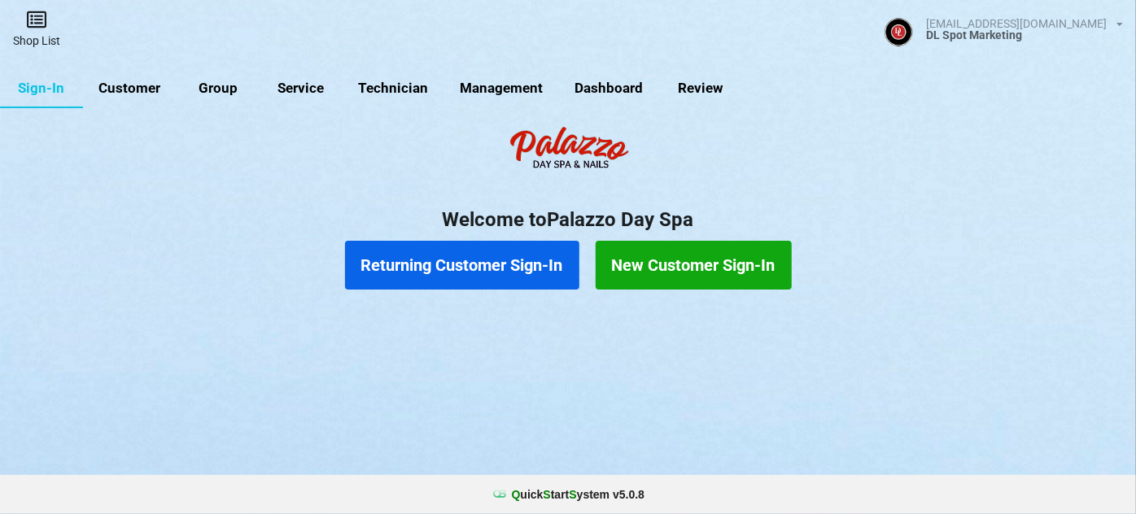
click at [34, 41] on link "Shop List" at bounding box center [36, 29] width 73 height 58
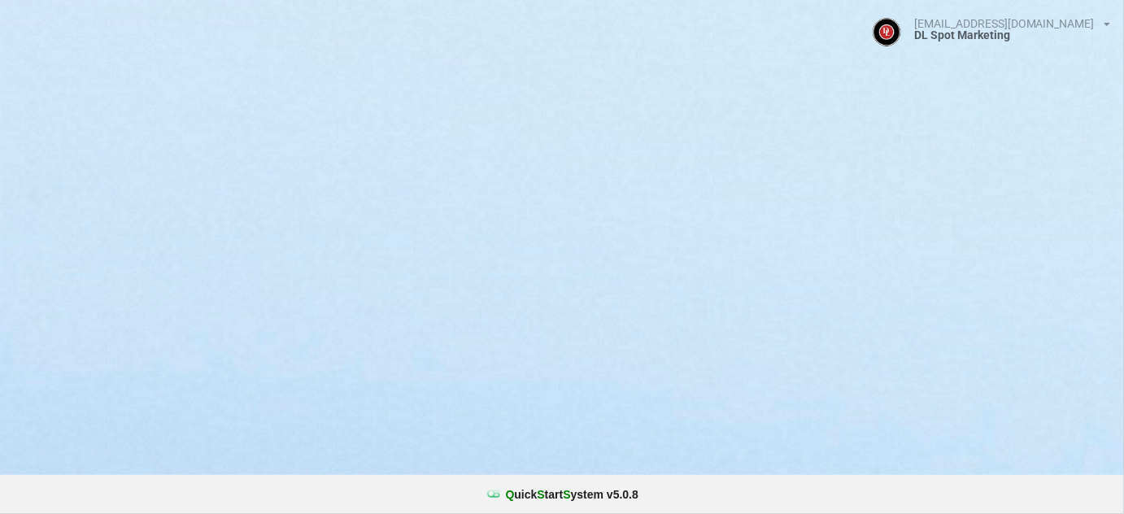
select select "25"
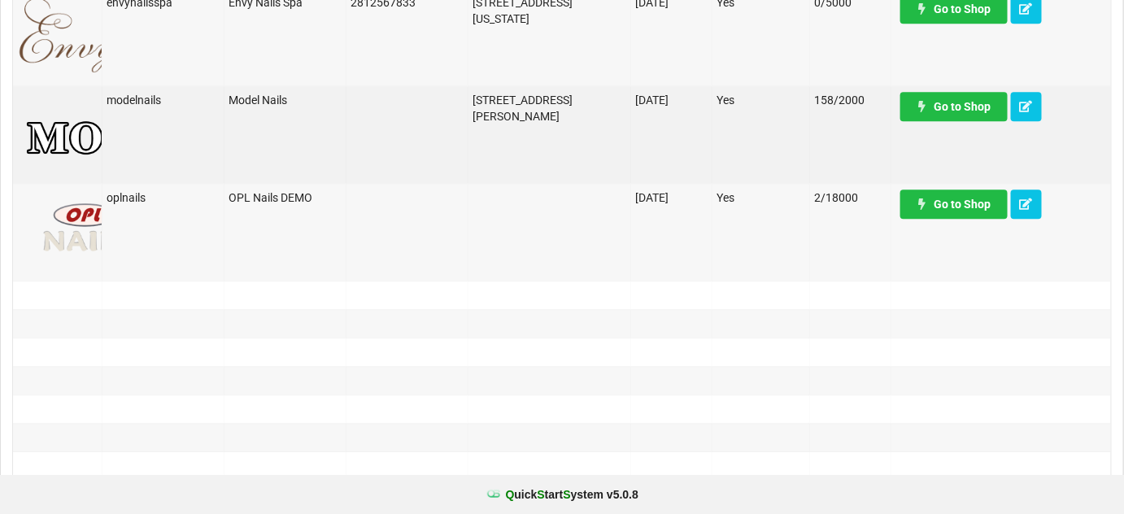
scroll to position [1380, 0]
click at [964, 107] on link "Go to Shop" at bounding box center [953, 106] width 107 height 29
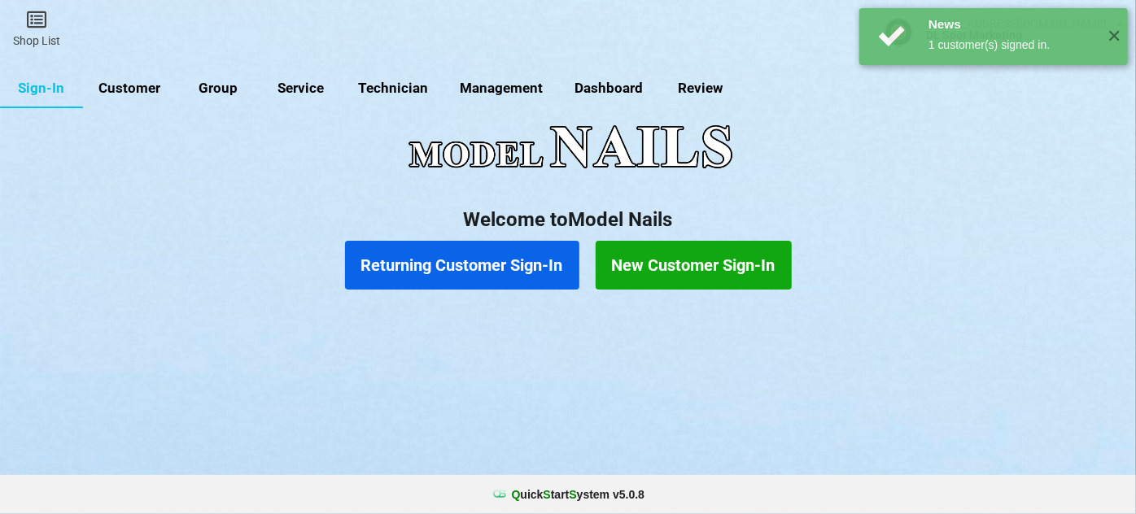
click at [145, 89] on link "Customer" at bounding box center [130, 88] width 94 height 39
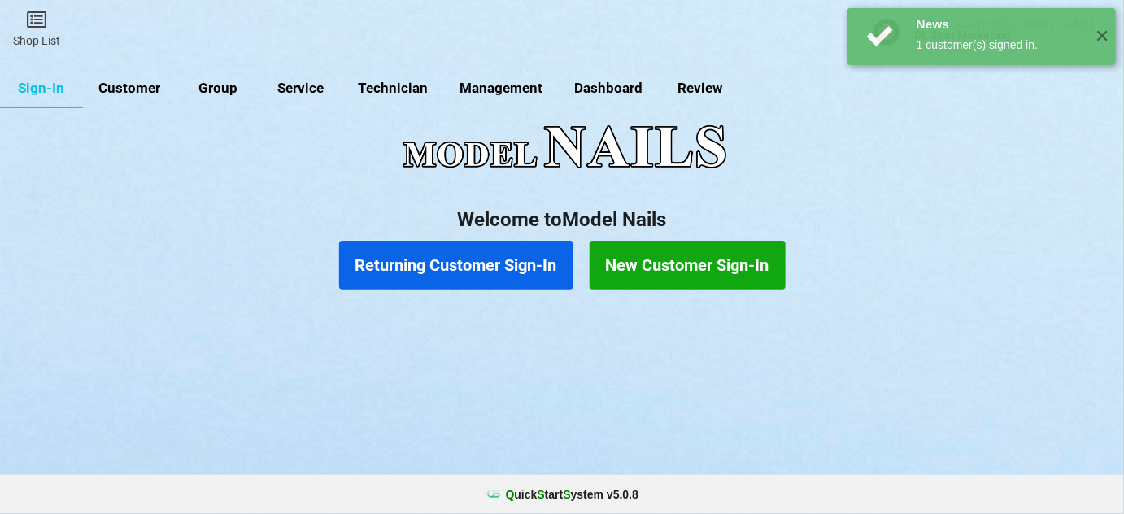
select select "25"
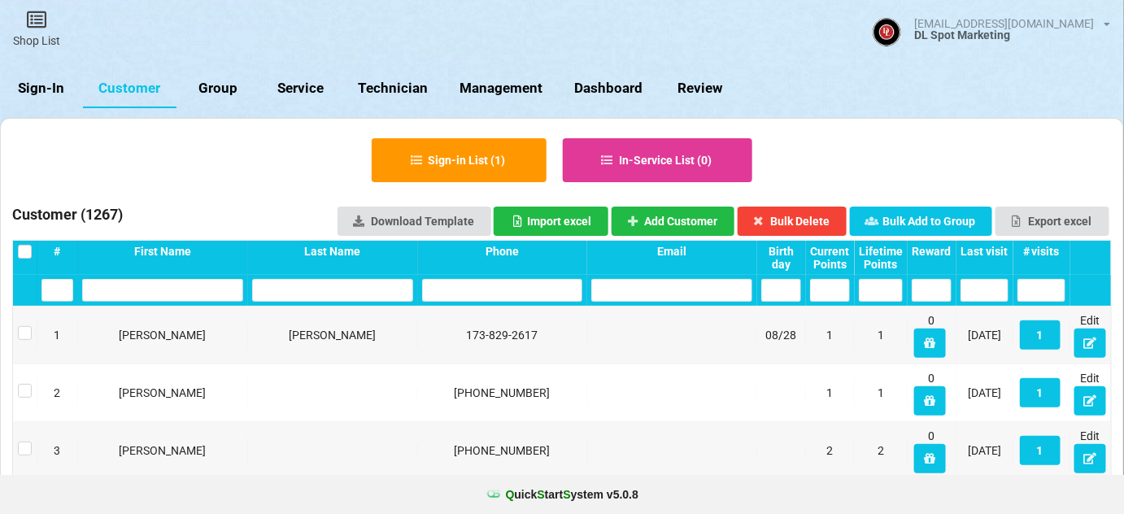
click at [980, 252] on div "Last visit" at bounding box center [985, 251] width 48 height 13
click at [983, 251] on div "Last visit" at bounding box center [985, 251] width 48 height 13
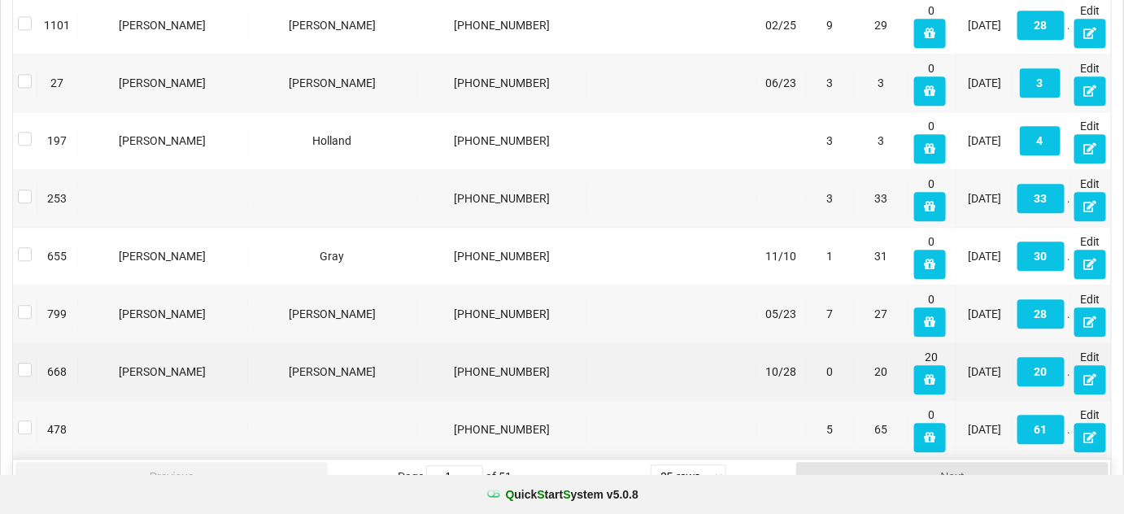
scroll to position [1316, 0]
